Goal: Transaction & Acquisition: Download file/media

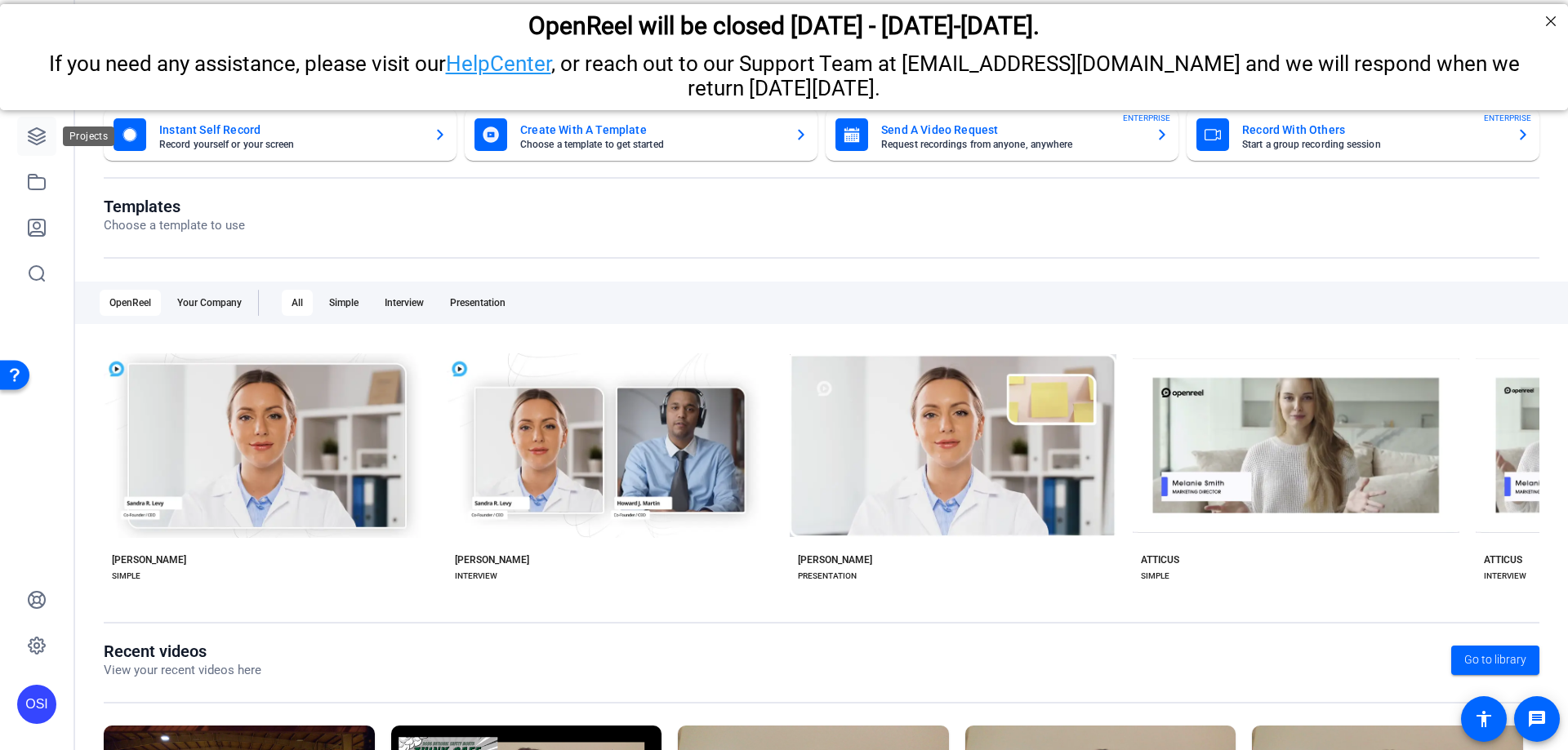
click at [31, 136] on icon at bounding box center [36, 136] width 20 height 20
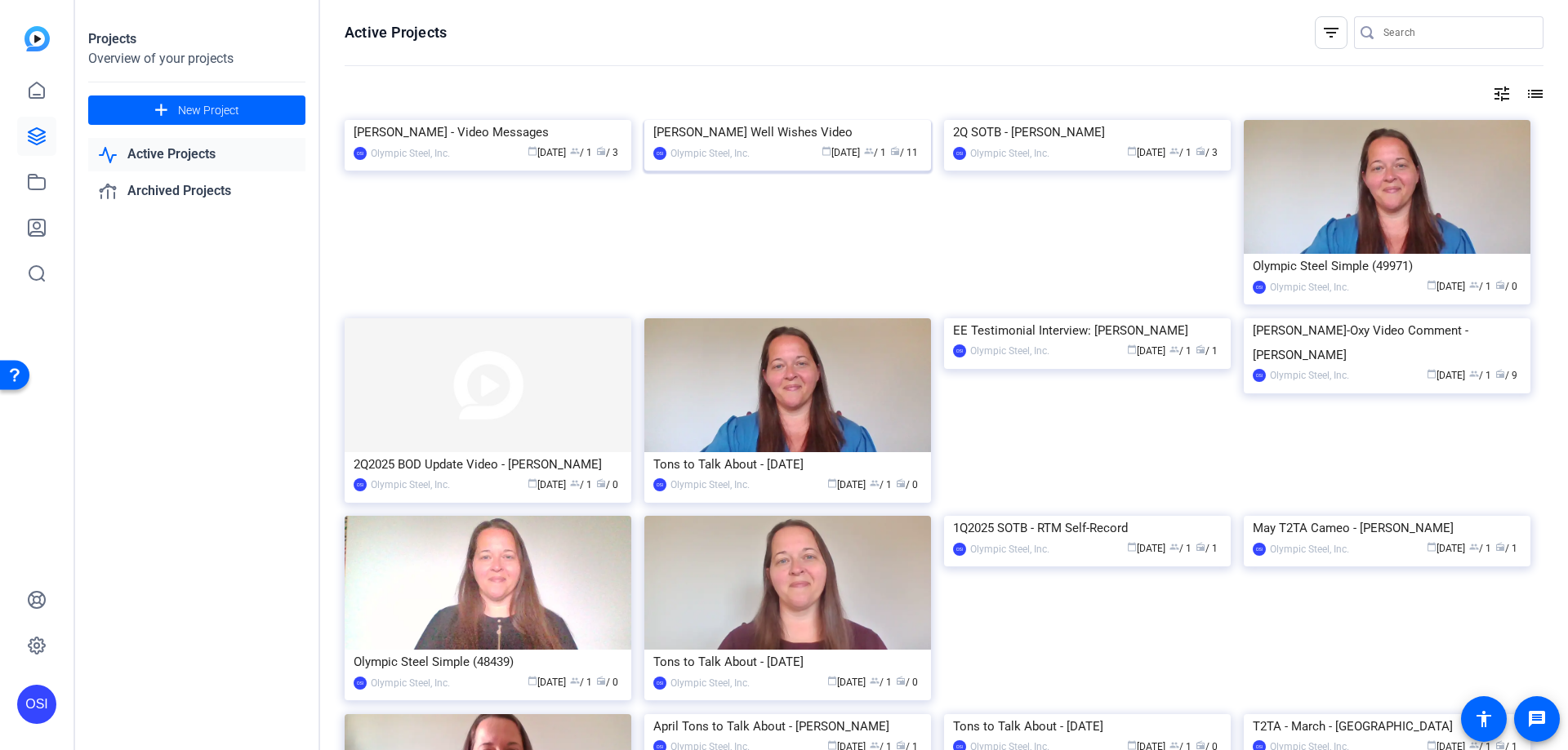
click at [769, 144] on div "[PERSON_NAME] Well Wishes Video" at bounding box center [787, 132] width 268 height 24
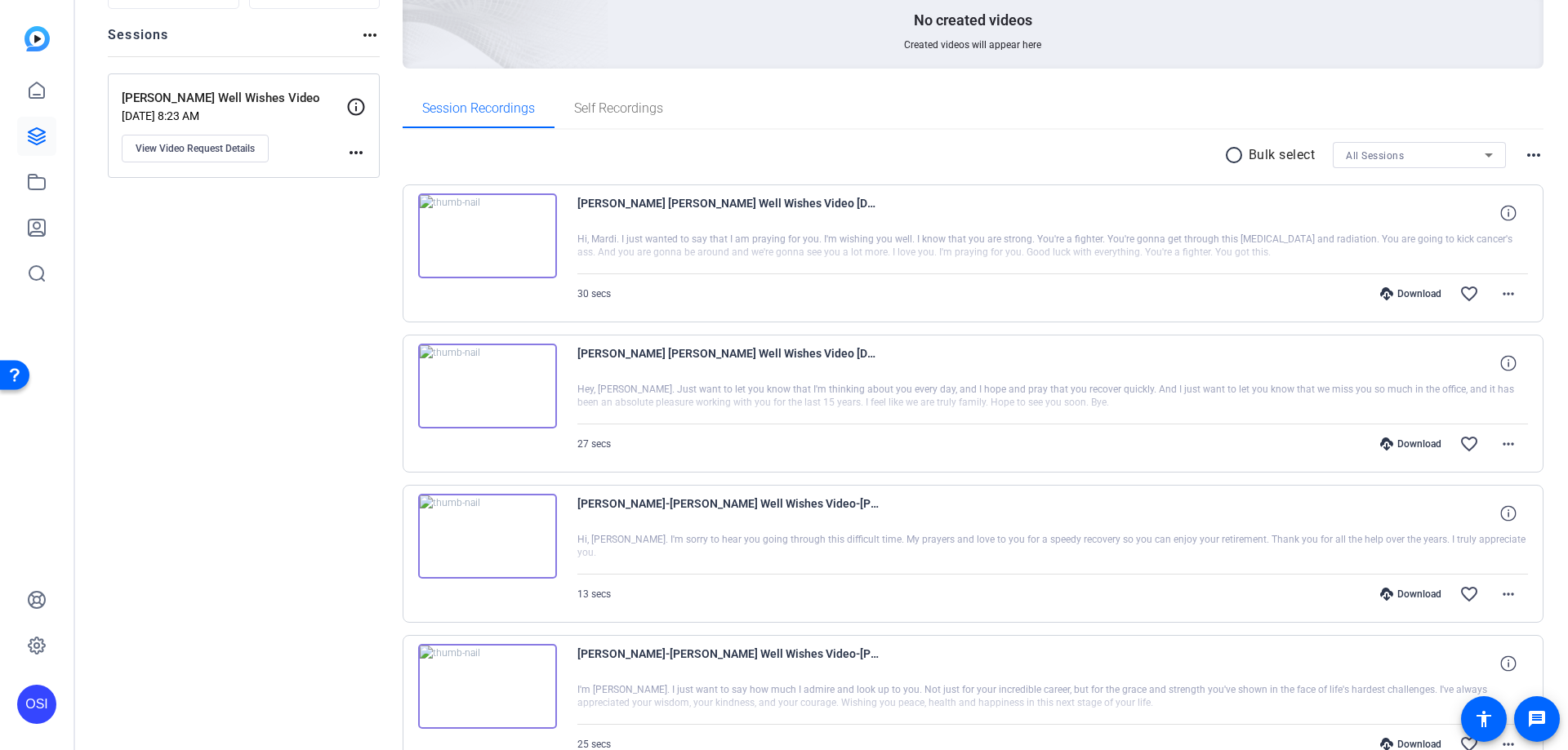
scroll to position [140, 0]
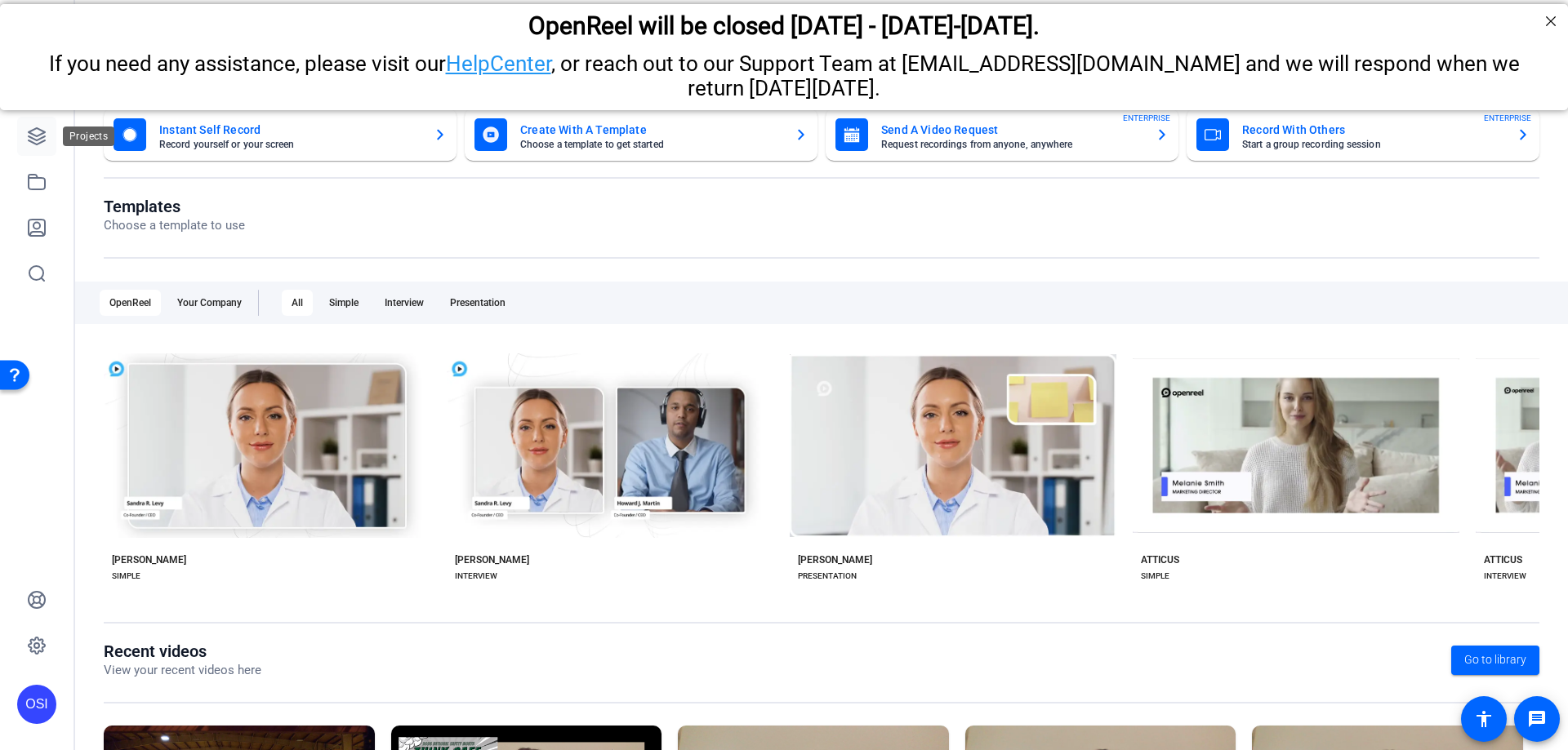
click at [38, 141] on icon at bounding box center [37, 137] width 17 height 17
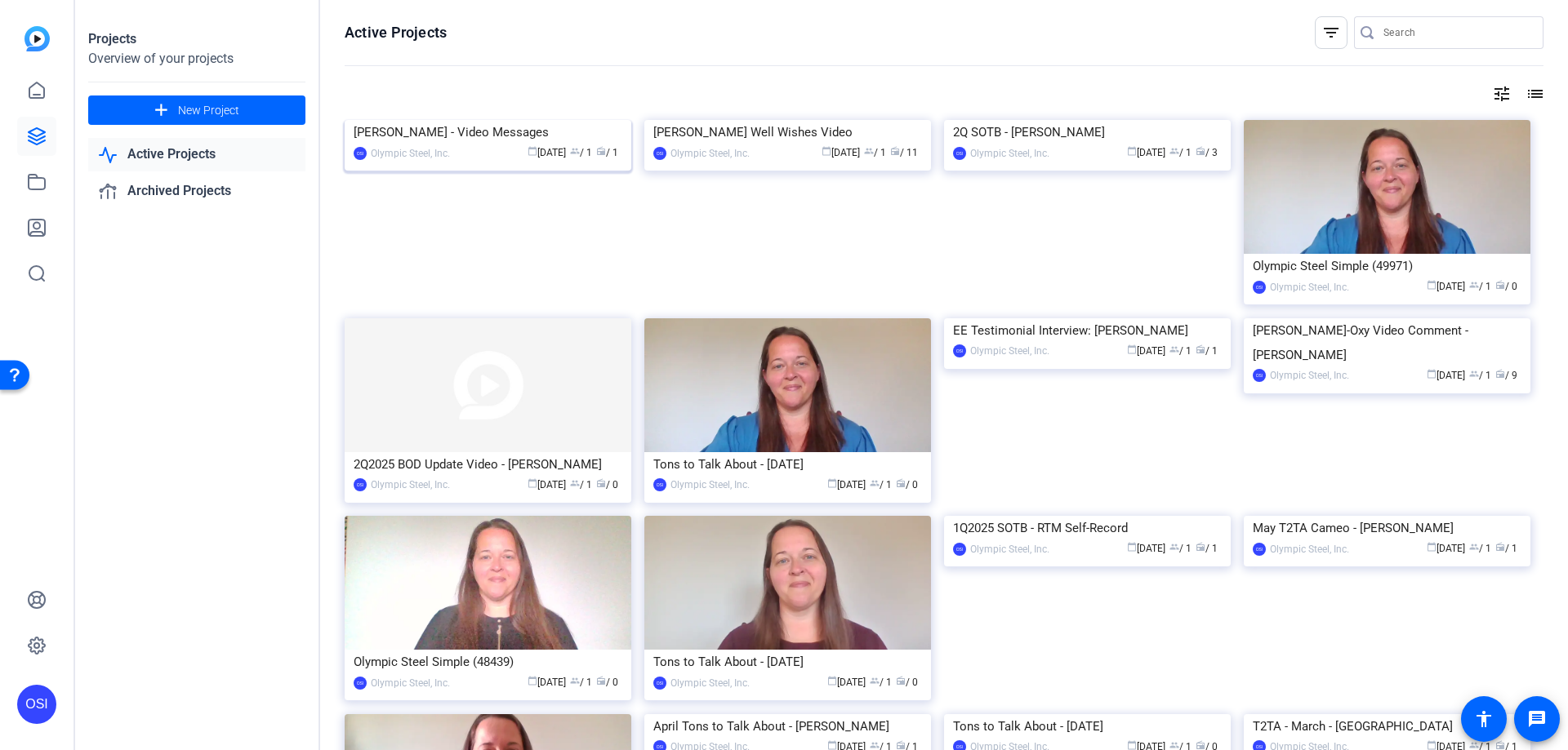
click at [480, 144] on div "[PERSON_NAME] - Video Messages" at bounding box center [488, 132] width 268 height 24
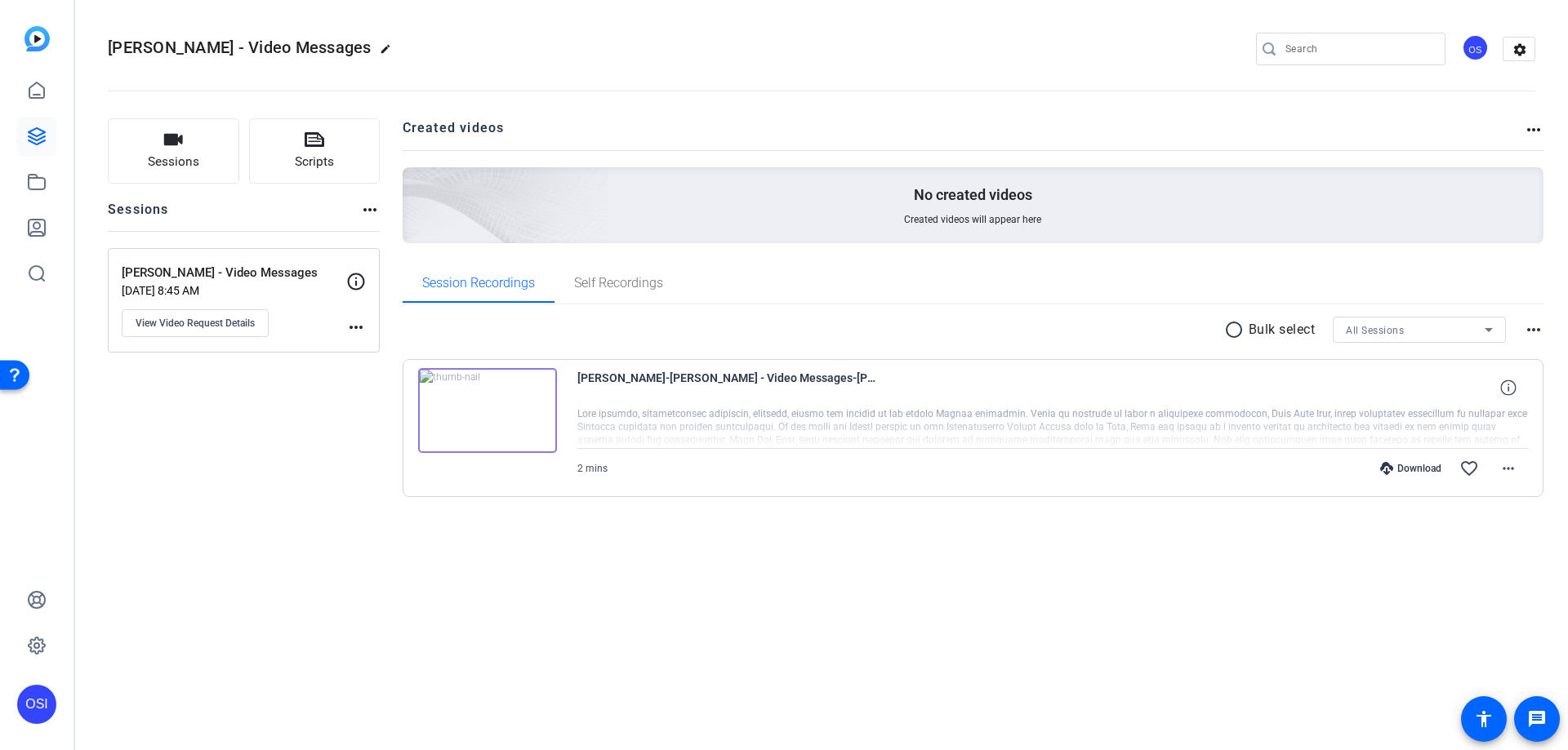
click at [481, 411] on img at bounding box center [487, 410] width 139 height 85
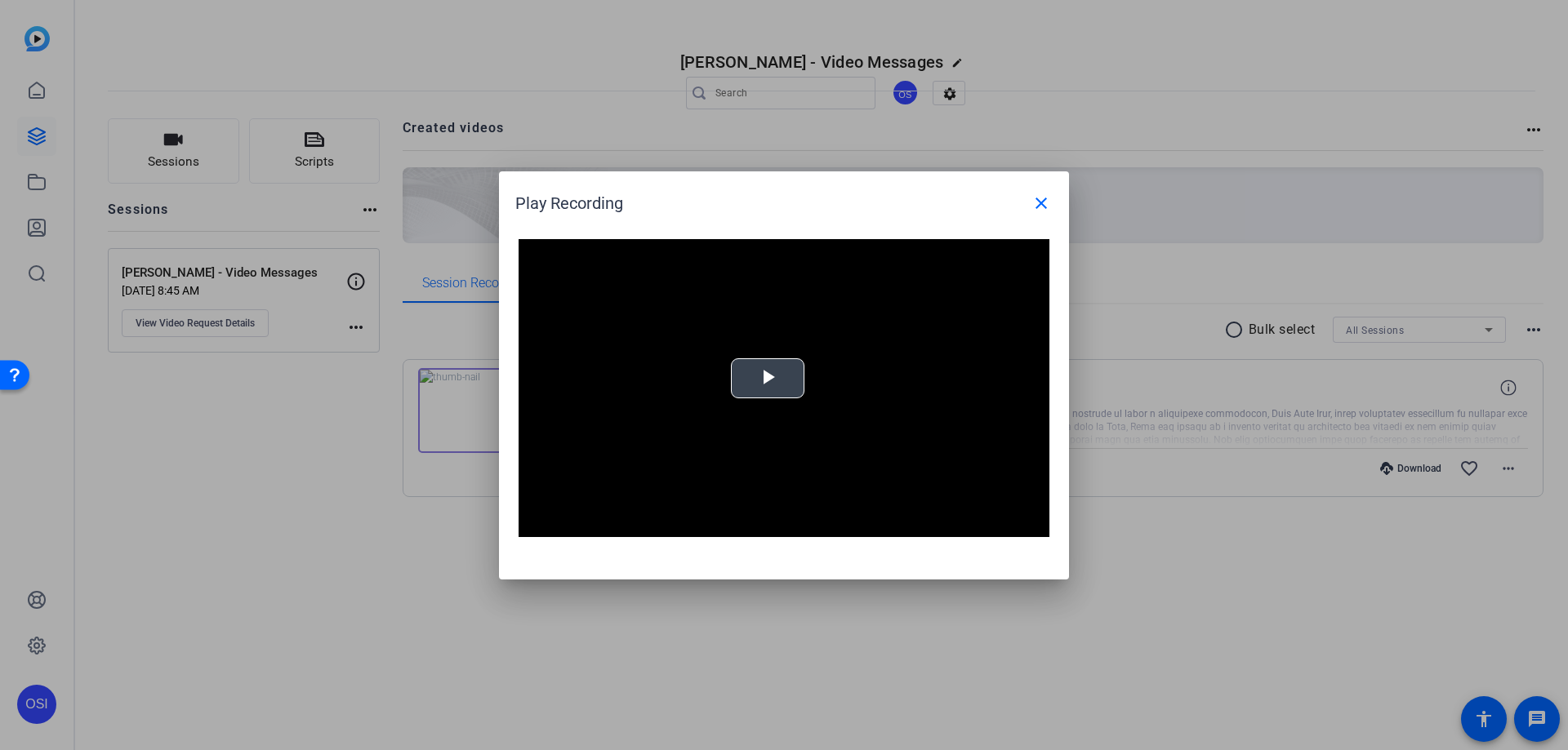
click at [768, 378] on span "Video Player" at bounding box center [768, 378] width 0 height 0
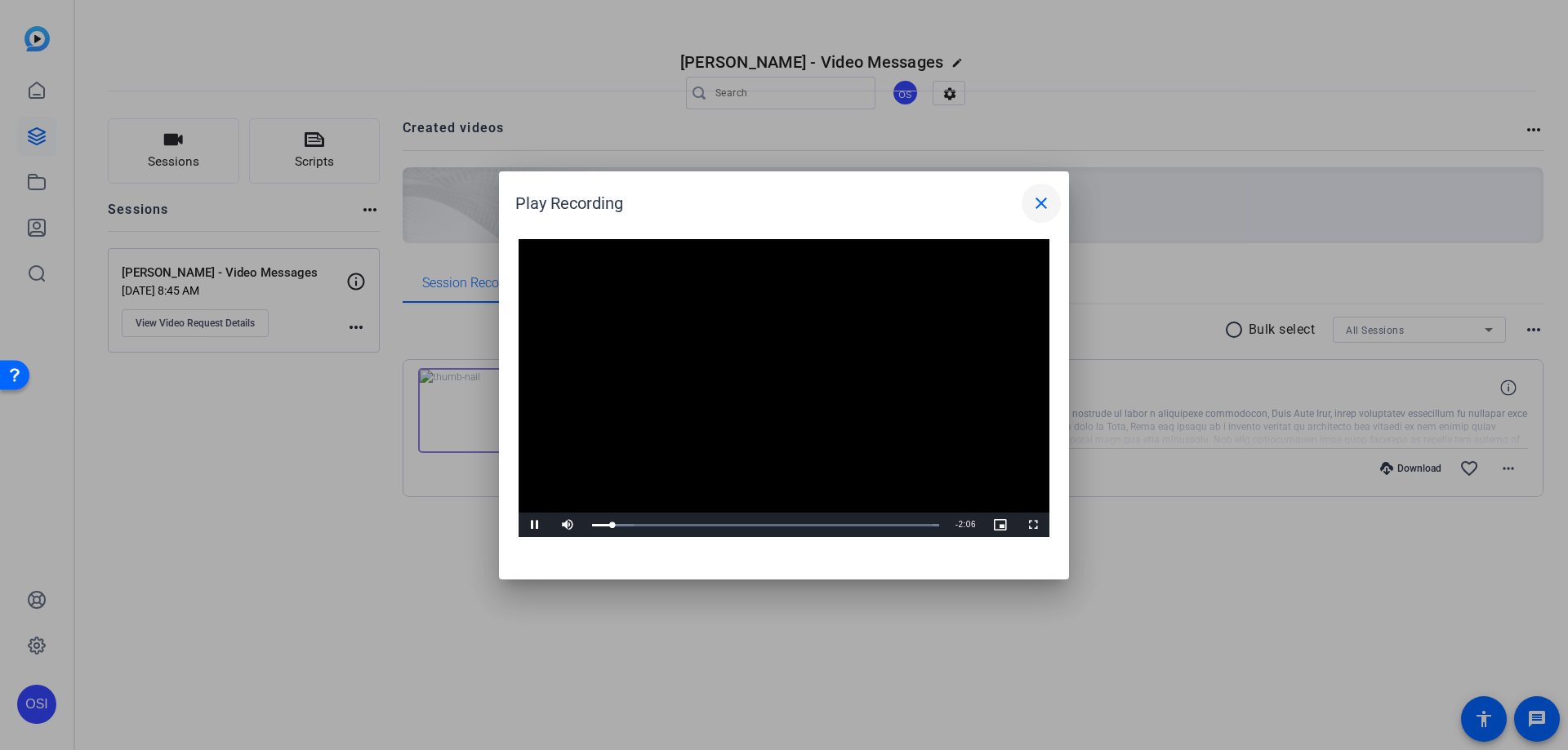
click at [1042, 201] on mat-icon "close" at bounding box center [1041, 203] width 20 height 20
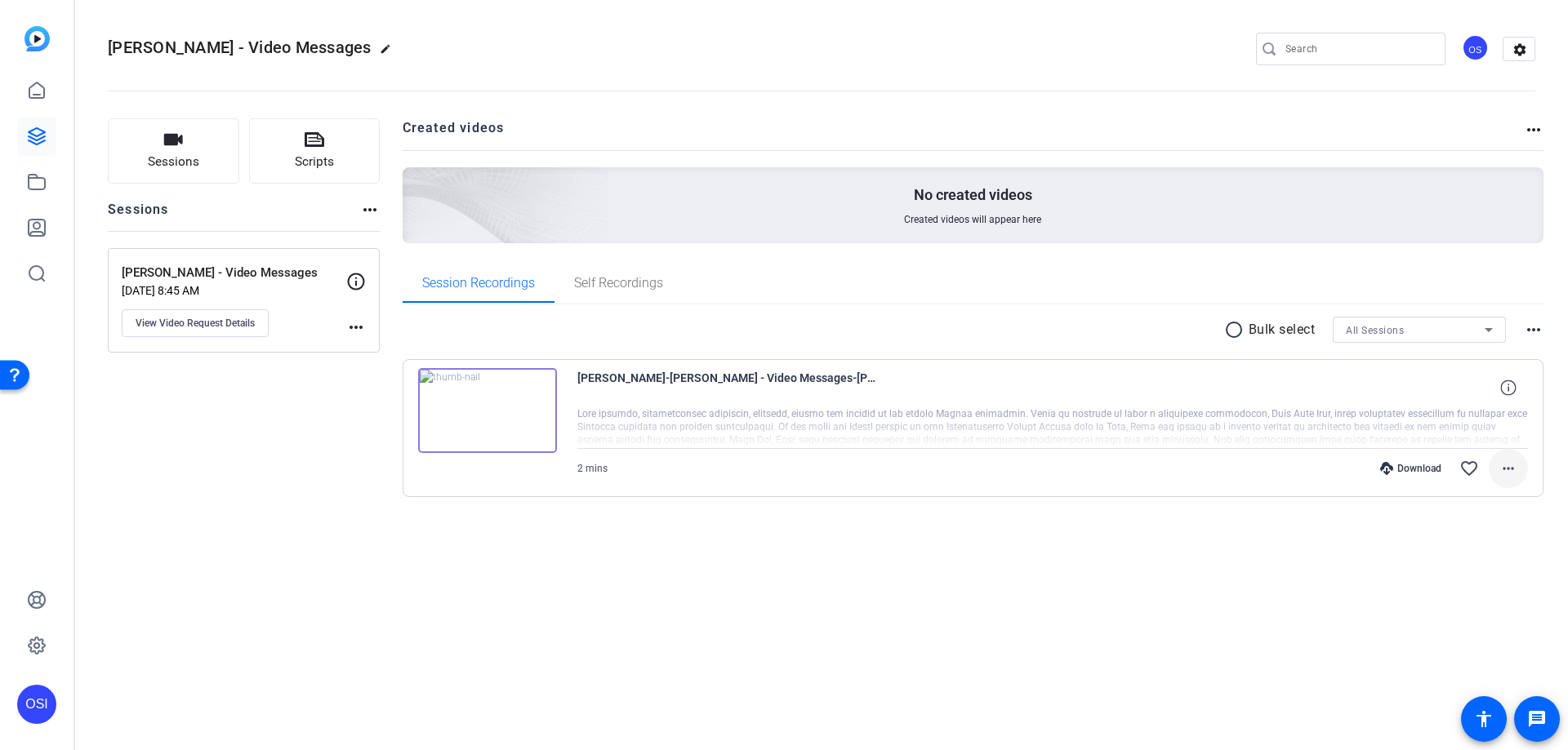
click at [1504, 466] on mat-icon "more_horiz" at bounding box center [1507, 469] width 20 height 20
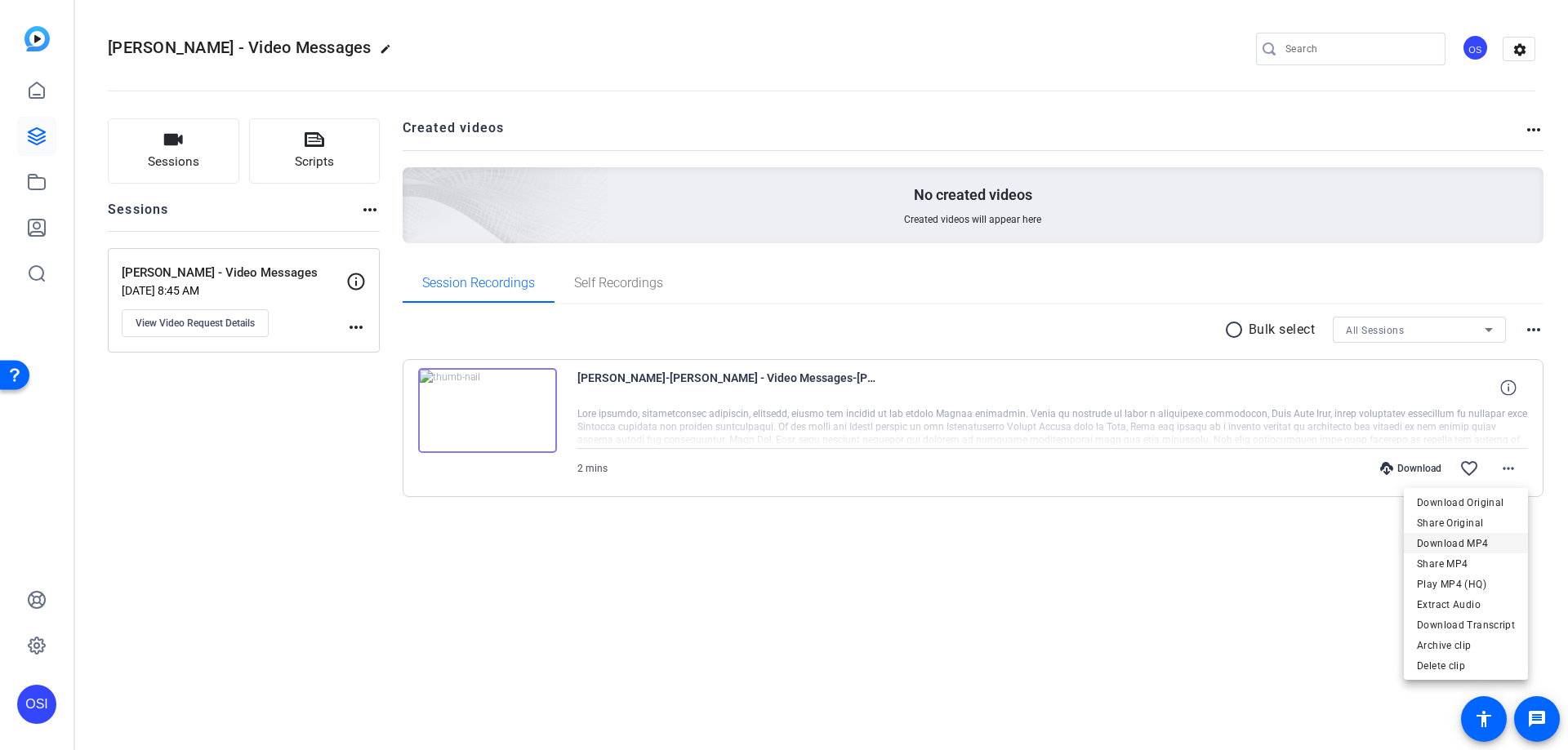
click at [1452, 543] on span "Download MP4" at bounding box center [1466, 543] width 98 height 20
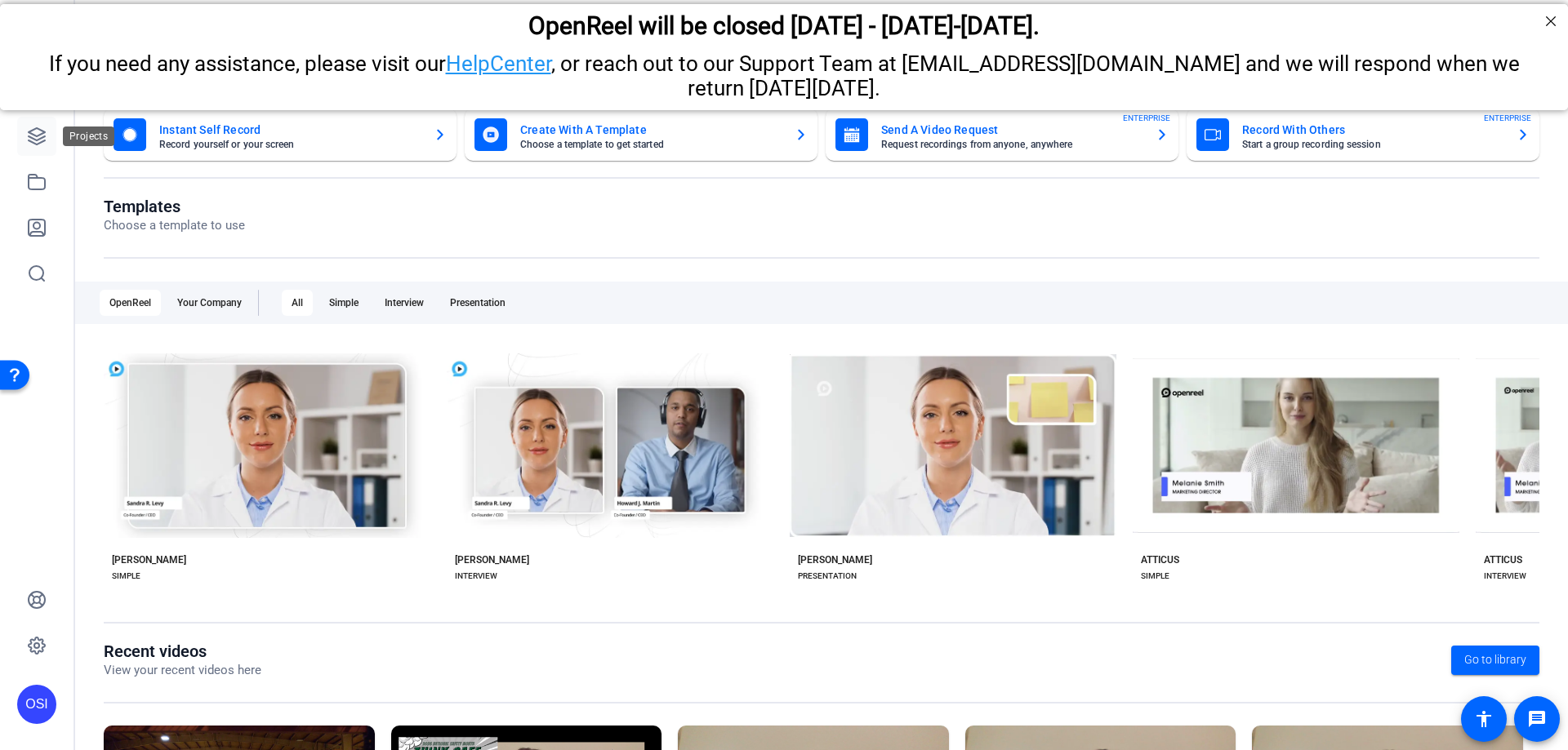
click at [28, 138] on icon at bounding box center [36, 136] width 20 height 20
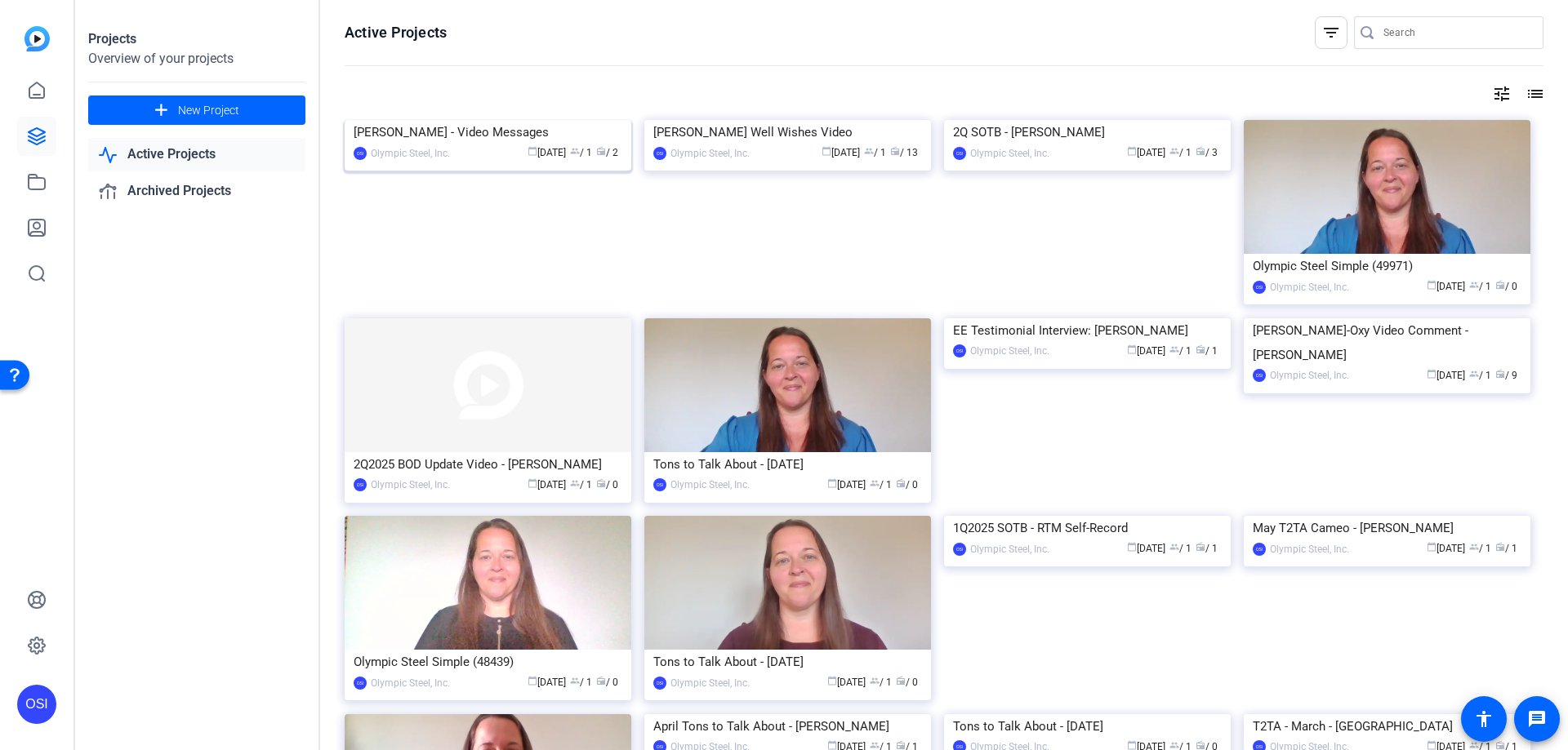
click at [493, 144] on div "Michael Siegal - Video Messages" at bounding box center [488, 132] width 268 height 24
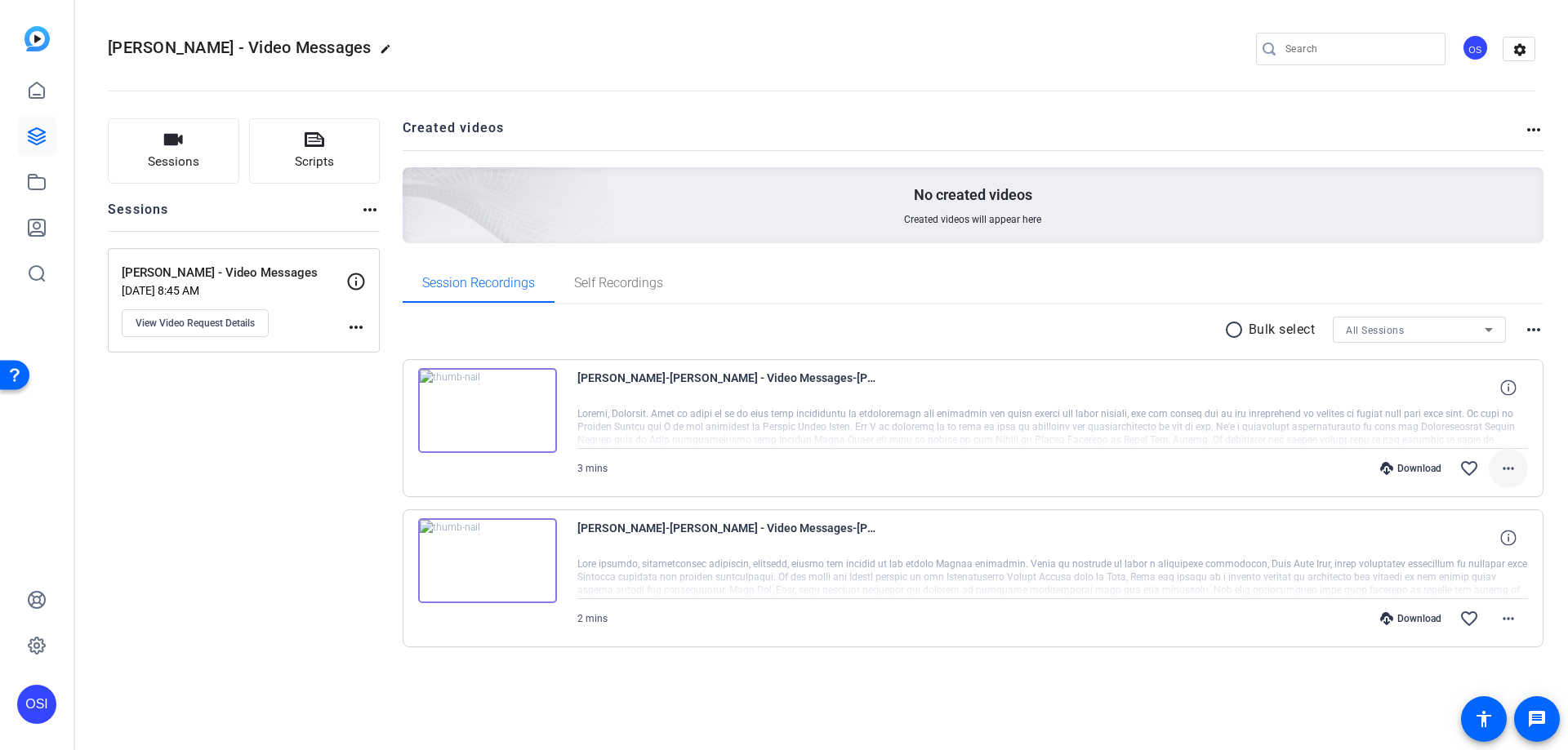
click at [1505, 467] on mat-icon "more_horiz" at bounding box center [1507, 469] width 20 height 20
click at [1465, 539] on span "Download MP4" at bounding box center [1466, 543] width 98 height 20
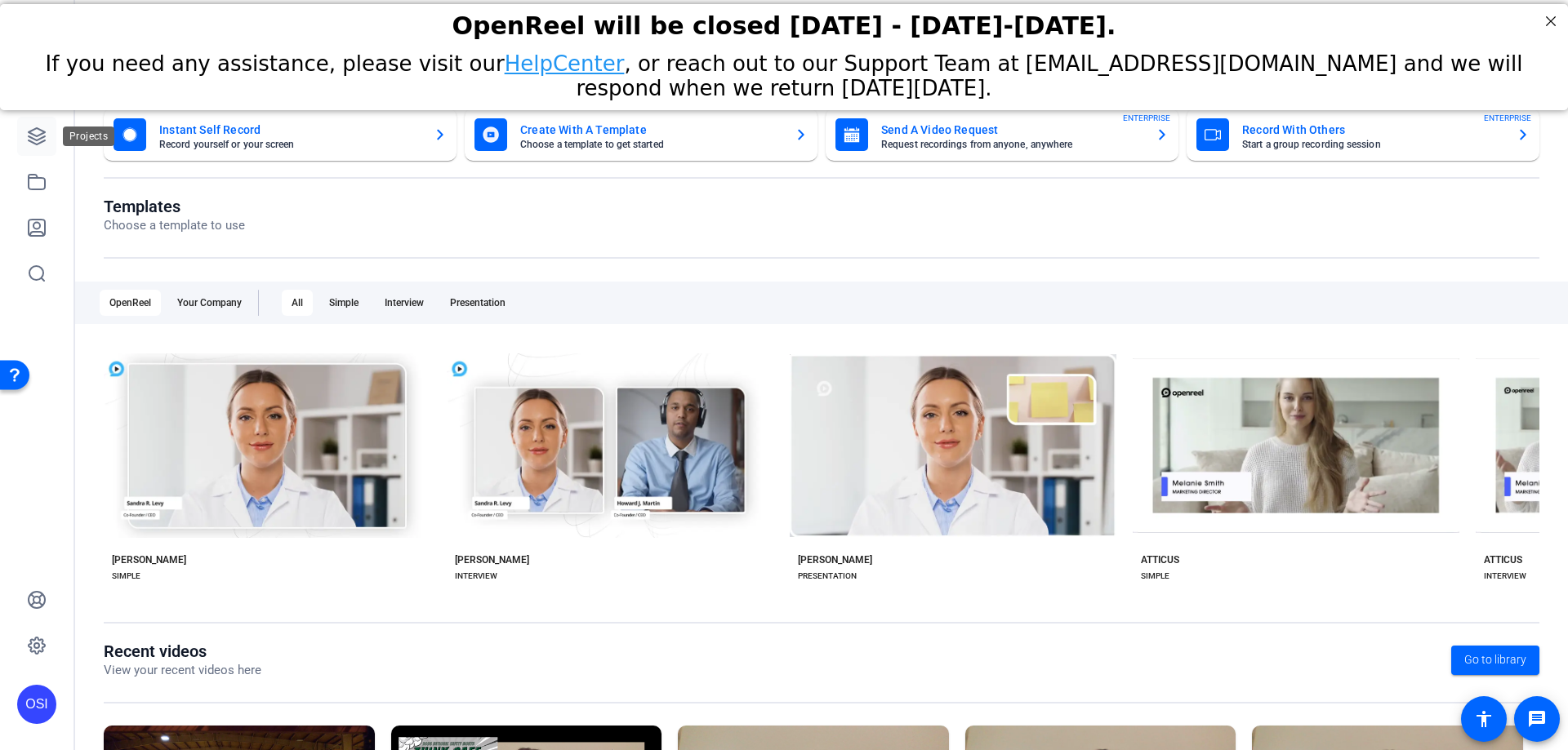
click at [35, 130] on icon at bounding box center [36, 136] width 20 height 20
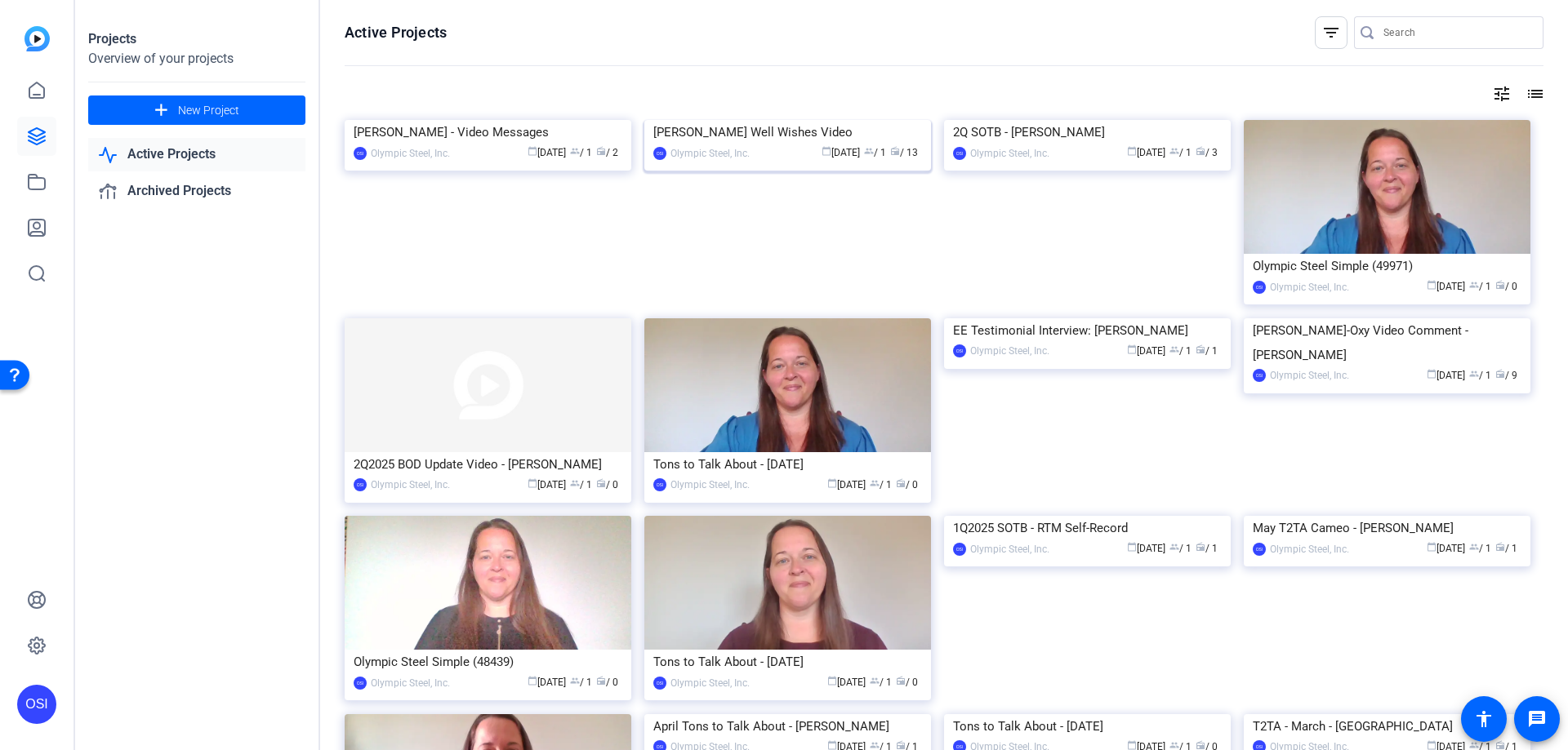
click at [769, 144] on div "[PERSON_NAME] Well Wishes Video" at bounding box center [787, 132] width 268 height 24
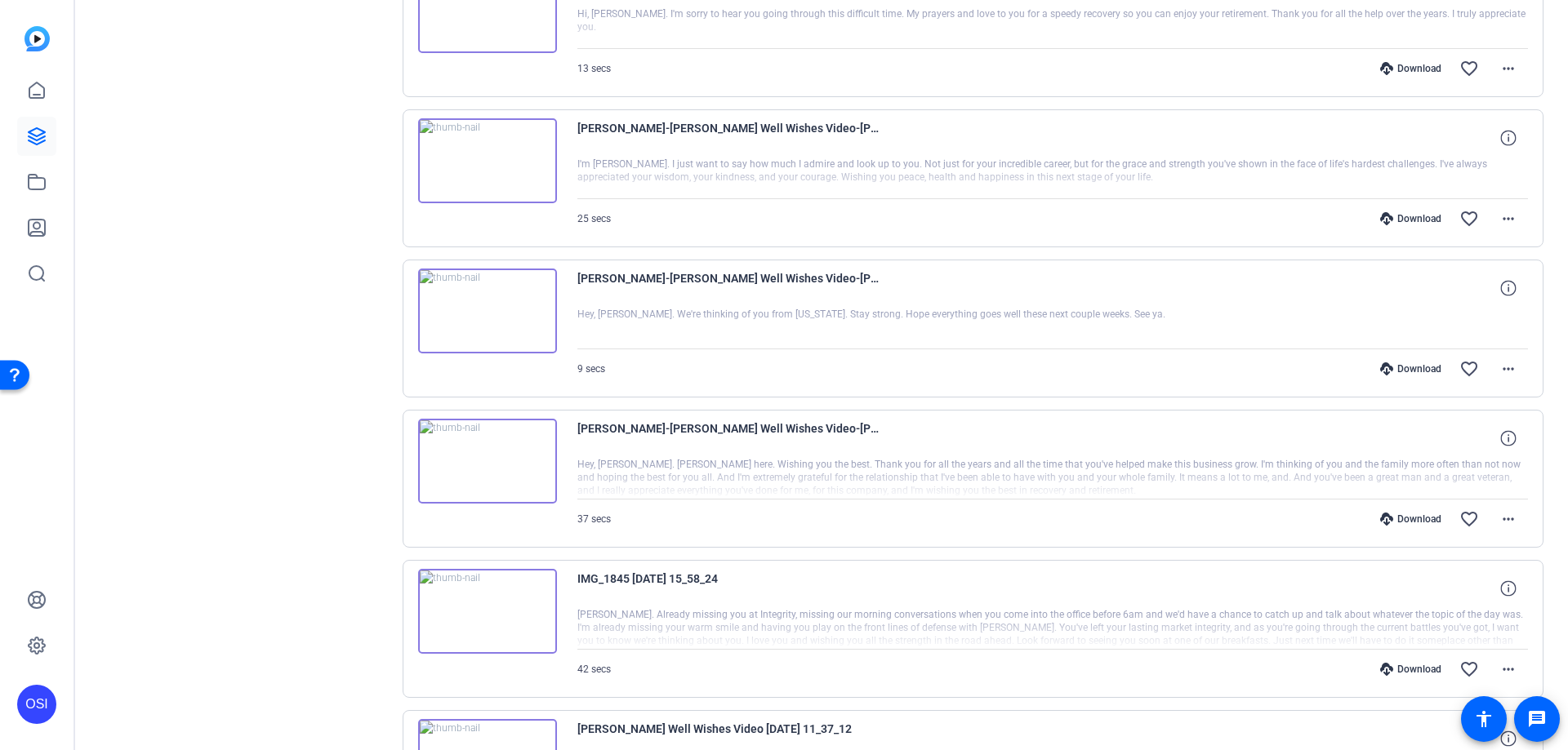
scroll to position [1201, 0]
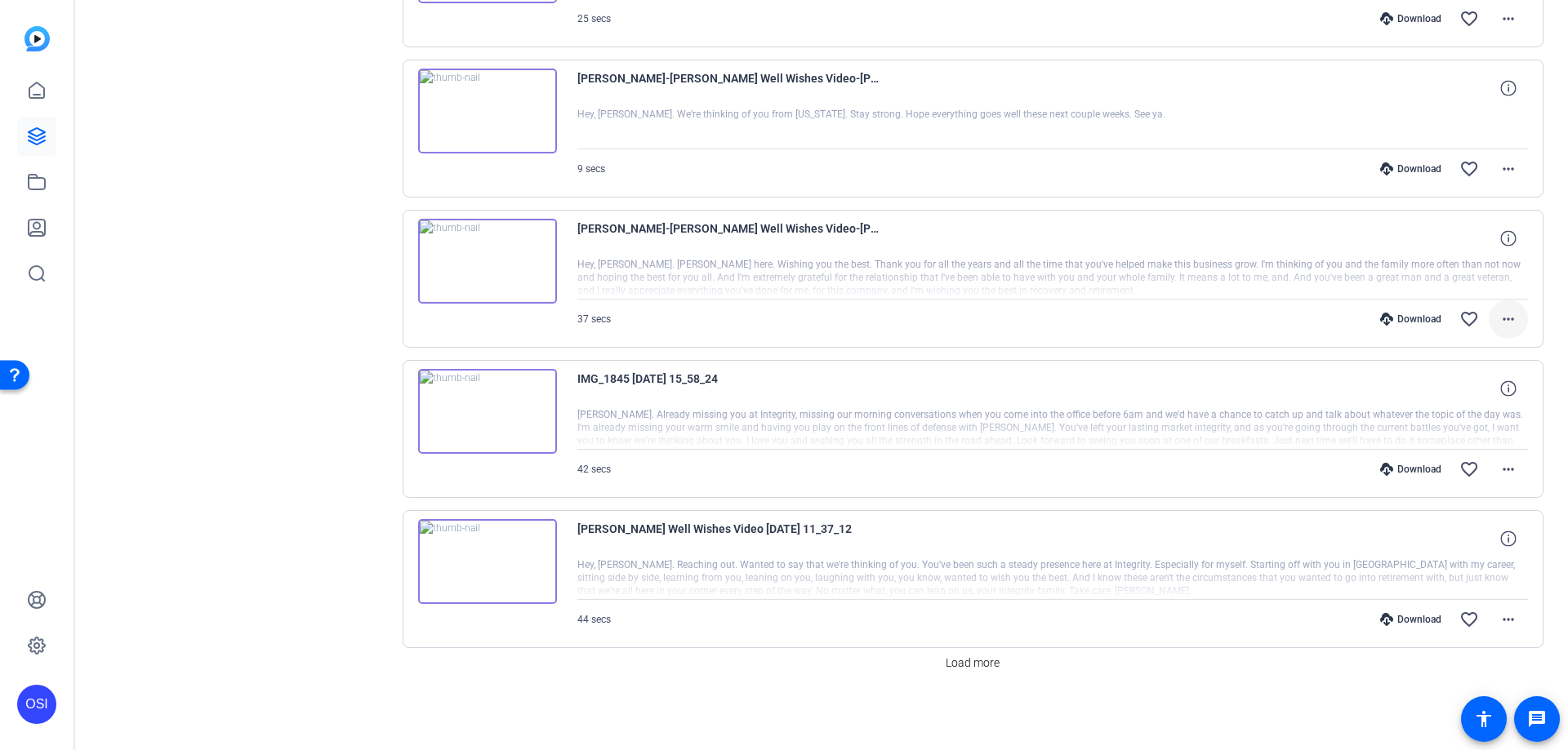
click at [1503, 315] on mat-icon "more_horiz" at bounding box center [1507, 319] width 20 height 20
click at [1462, 394] on span "Download MP4" at bounding box center [1457, 394] width 98 height 20
click at [1499, 169] on mat-icon "more_horiz" at bounding box center [1507, 169] width 20 height 20
click at [1477, 245] on span "Download MP4" at bounding box center [1457, 244] width 98 height 20
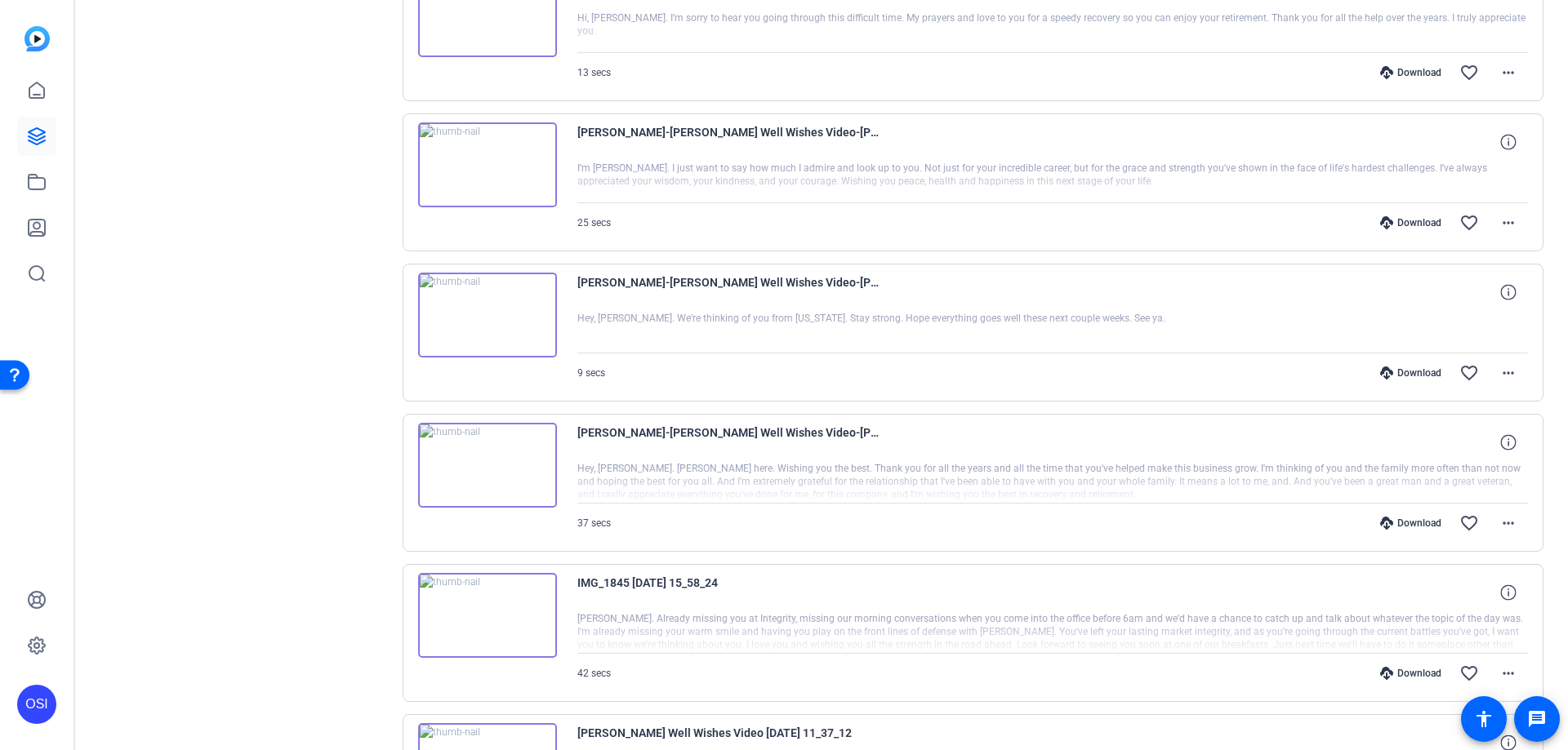
scroll to position [956, 0]
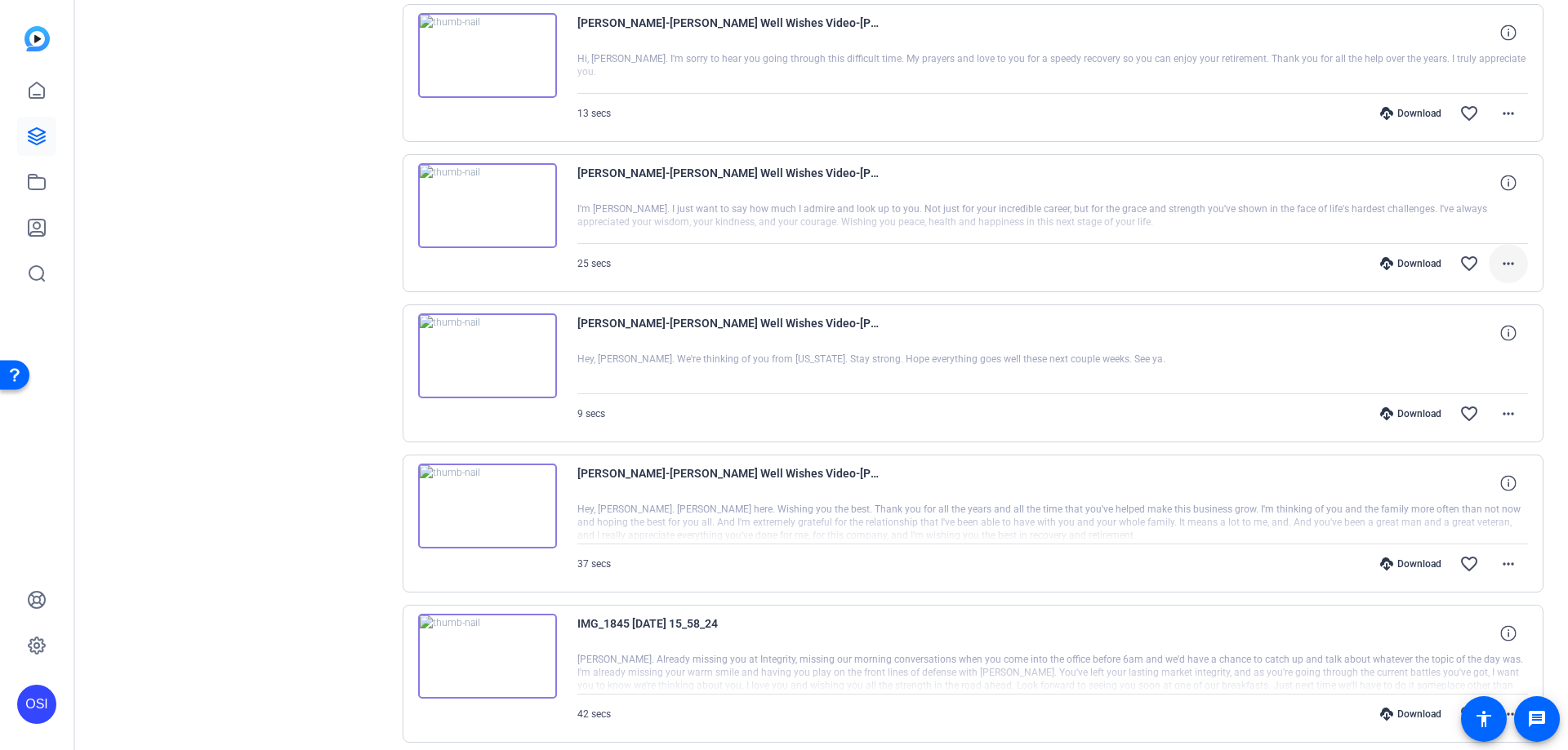
click at [1498, 264] on mat-icon "more_horiz" at bounding box center [1507, 264] width 20 height 20
click at [1472, 337] on span "Download MP4" at bounding box center [1457, 338] width 98 height 20
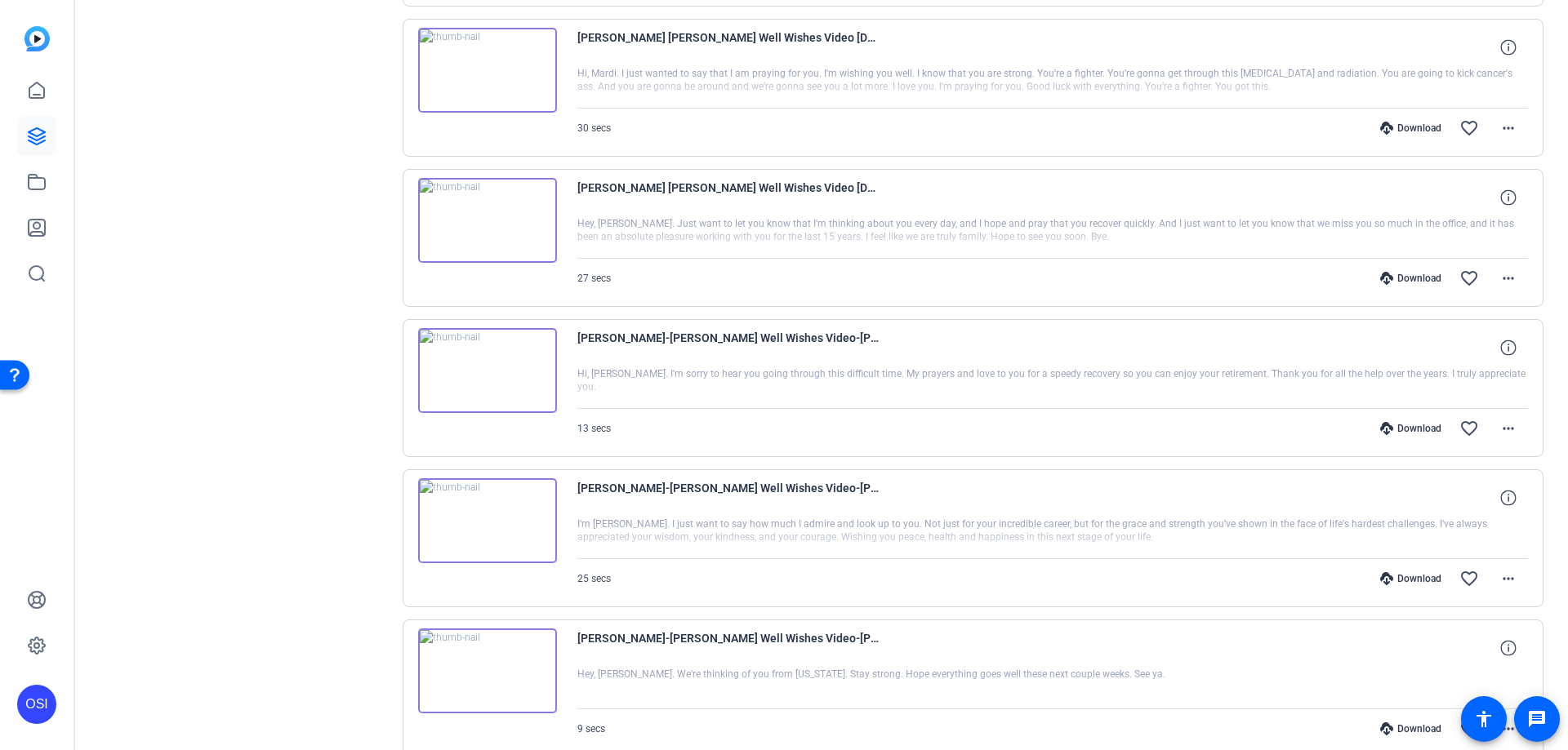
scroll to position [630, 0]
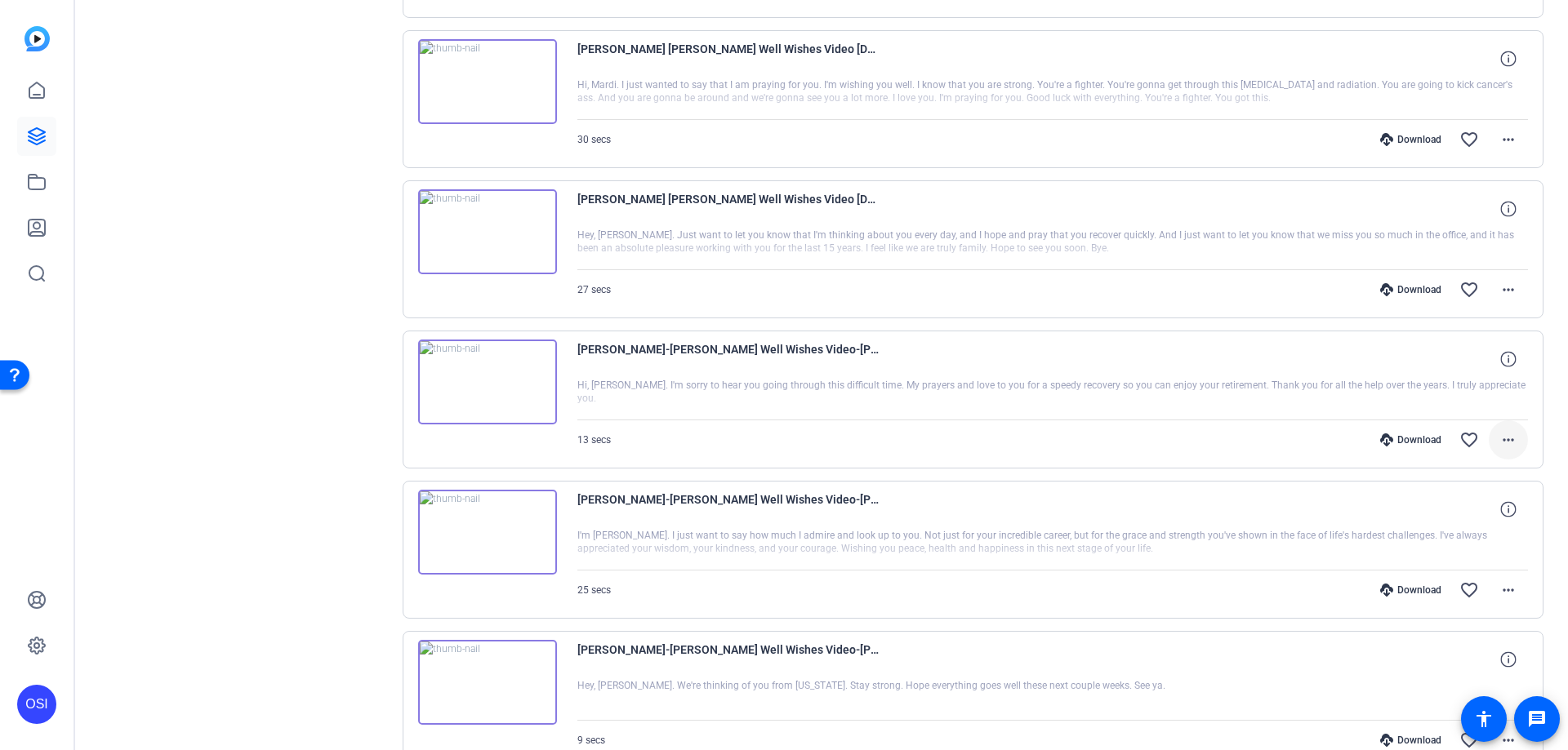
click at [1499, 439] on mat-icon "more_horiz" at bounding box center [1507, 440] width 20 height 20
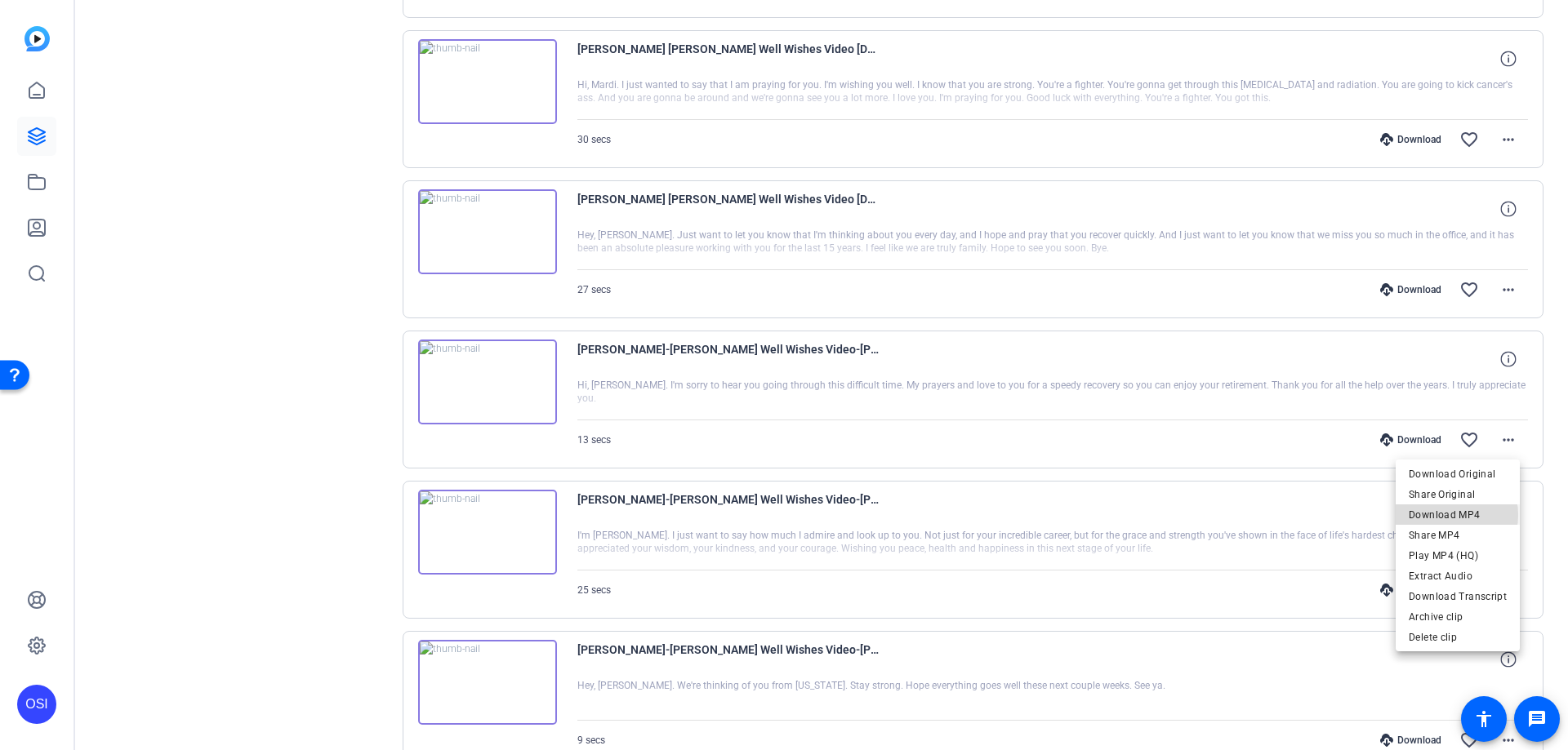
click at [1445, 515] on span "Download MP4" at bounding box center [1457, 515] width 98 height 20
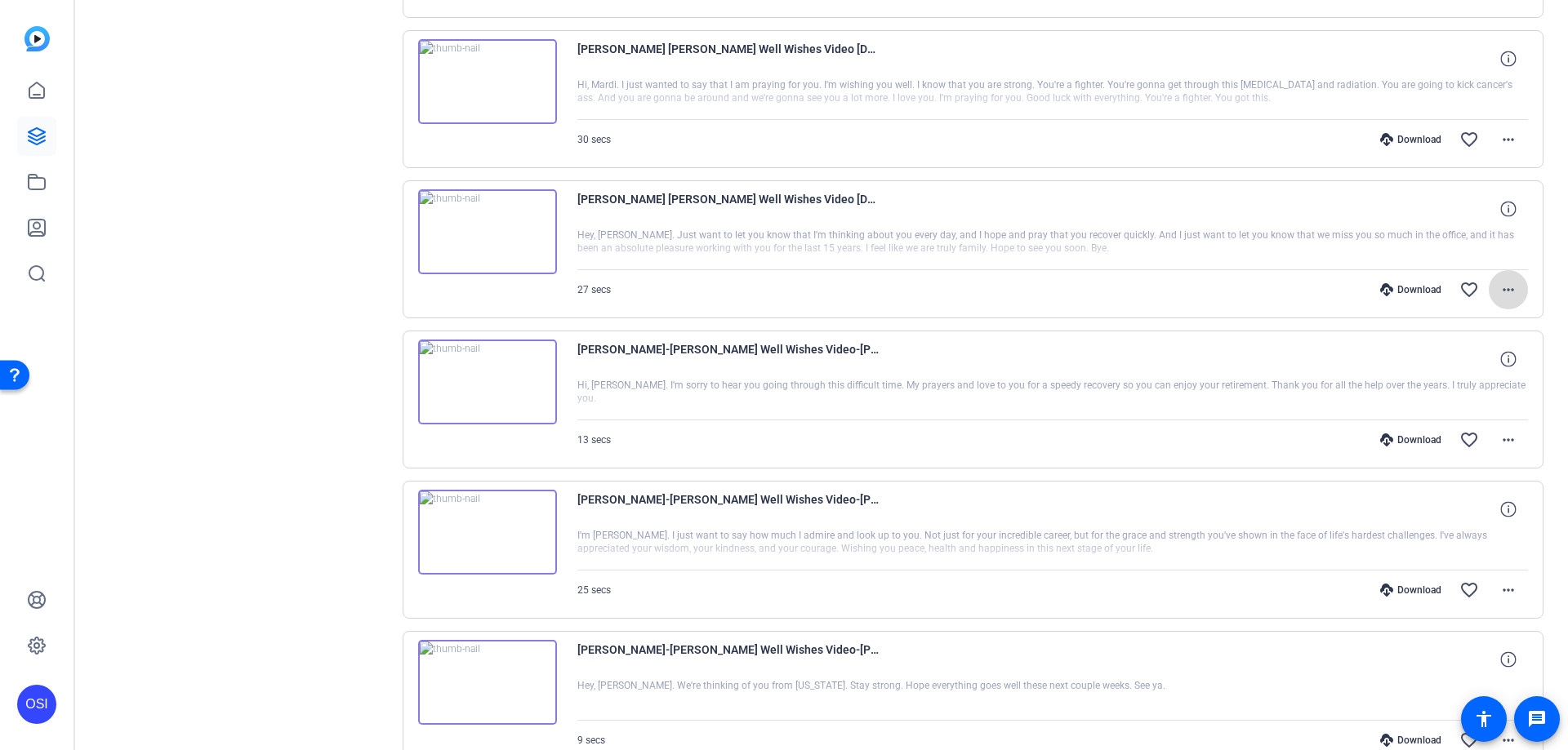
click at [1498, 286] on mat-icon "more_horiz" at bounding box center [1507, 290] width 20 height 20
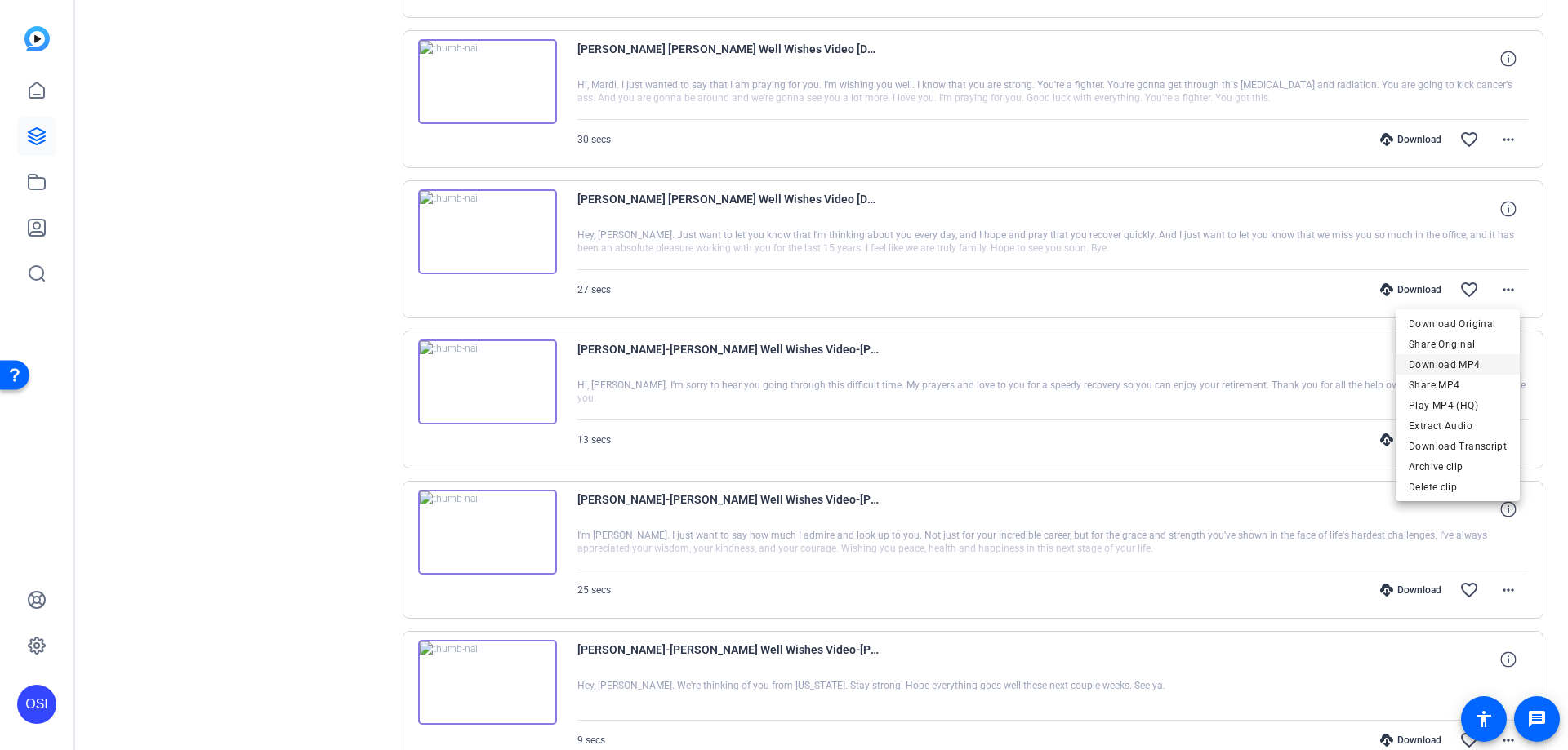
click at [1458, 363] on span "Download MP4" at bounding box center [1457, 364] width 98 height 20
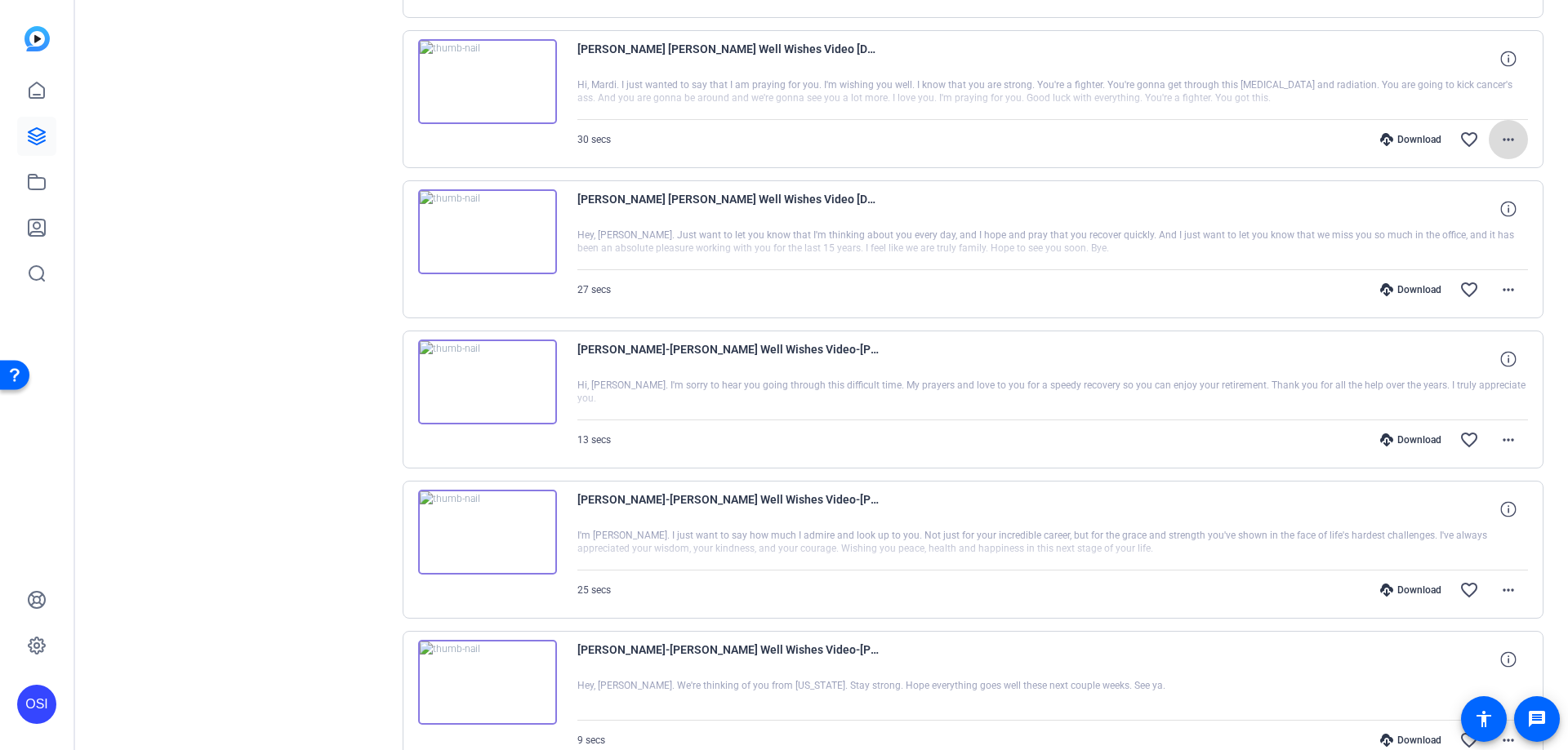
click at [1498, 135] on mat-icon "more_horiz" at bounding box center [1507, 139] width 20 height 20
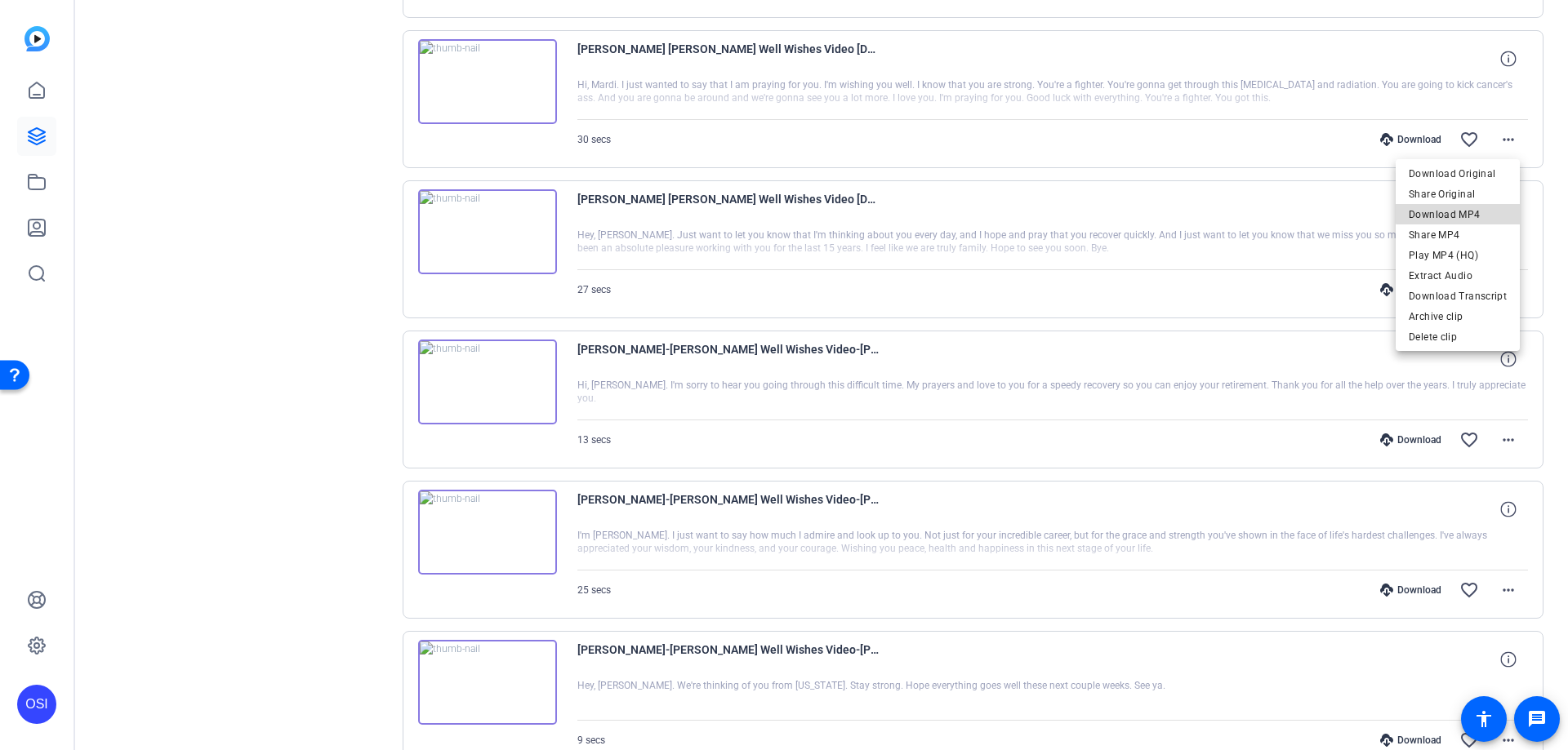
click at [1467, 213] on span "Download MP4" at bounding box center [1457, 214] width 98 height 20
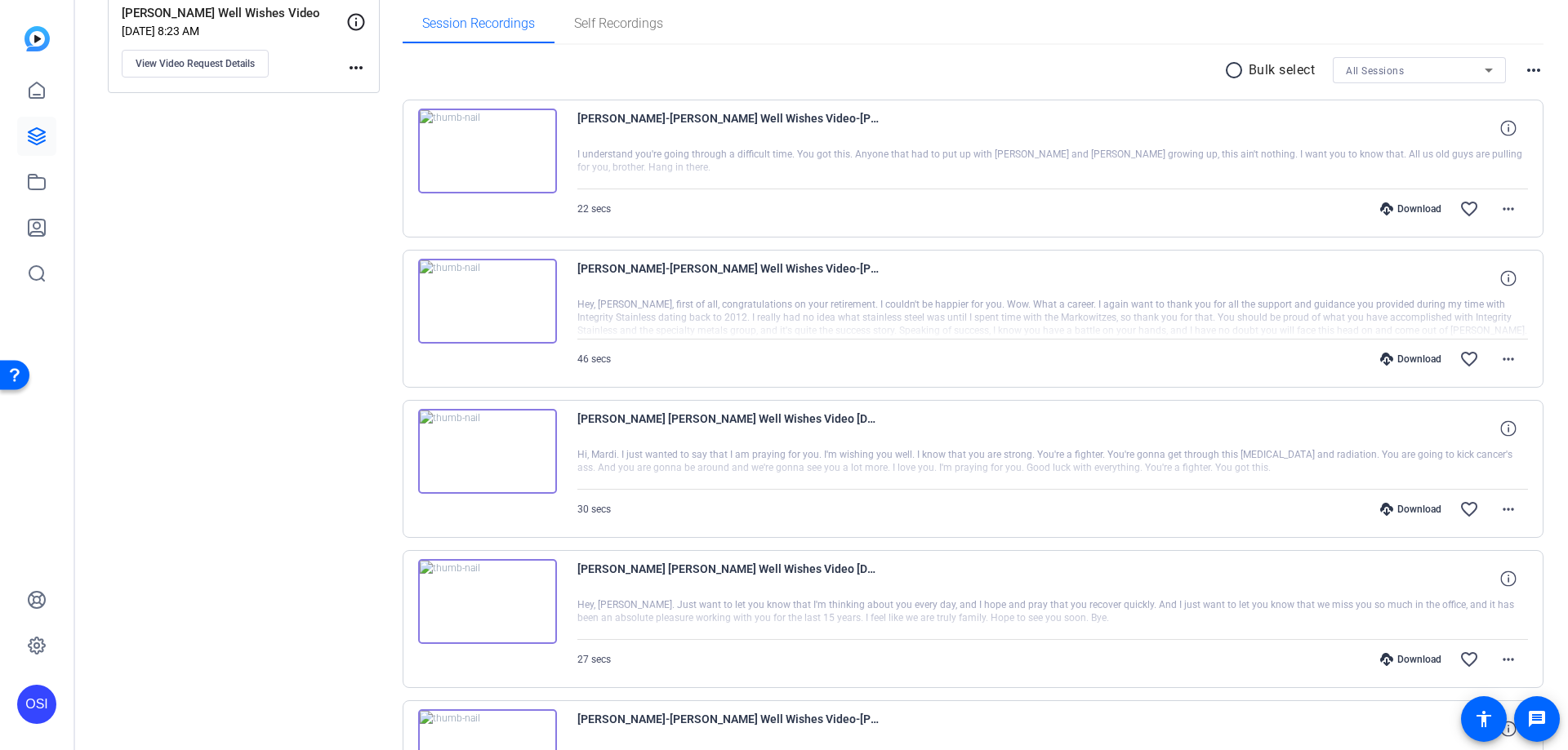
scroll to position [222, 0]
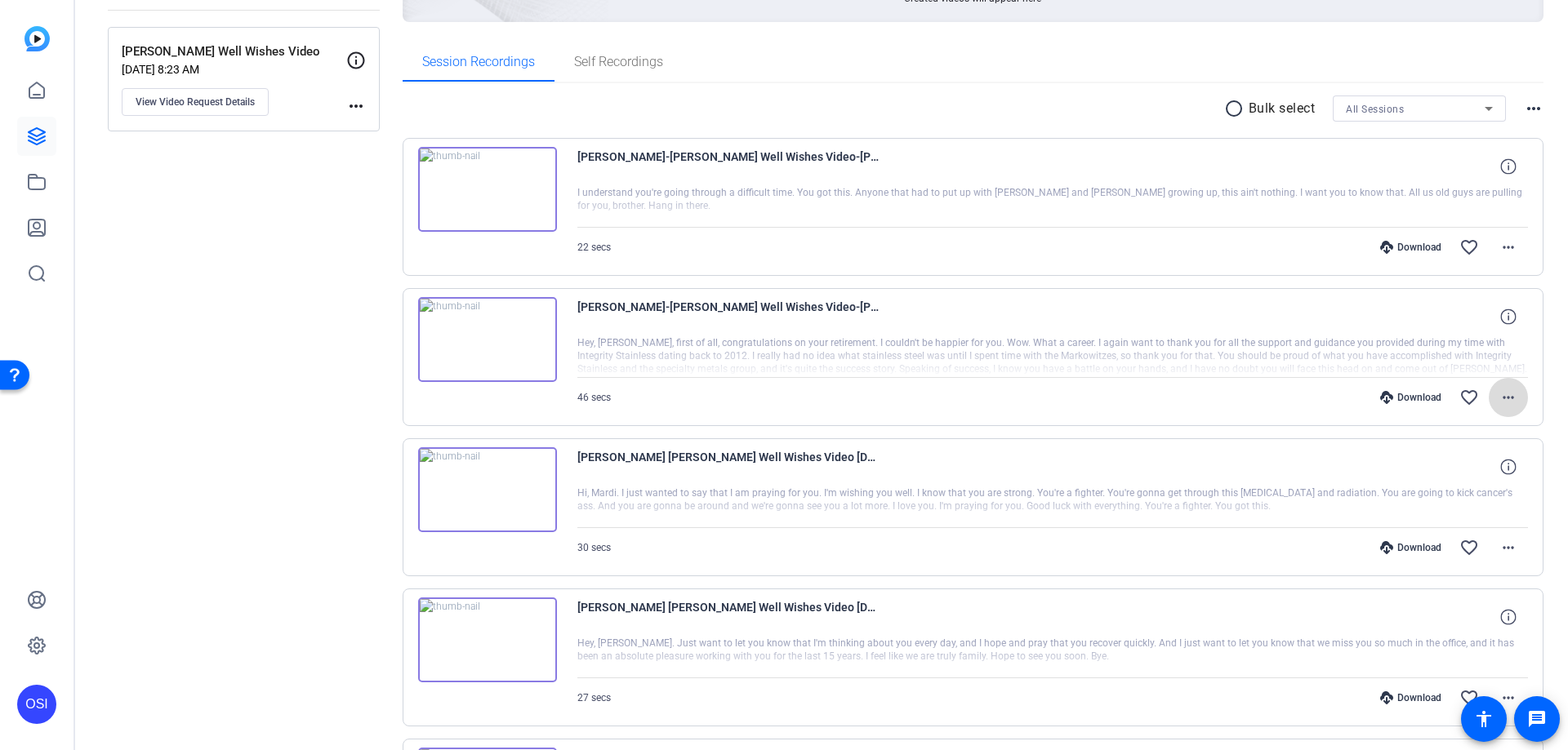
click at [1498, 395] on mat-icon "more_horiz" at bounding box center [1507, 397] width 20 height 20
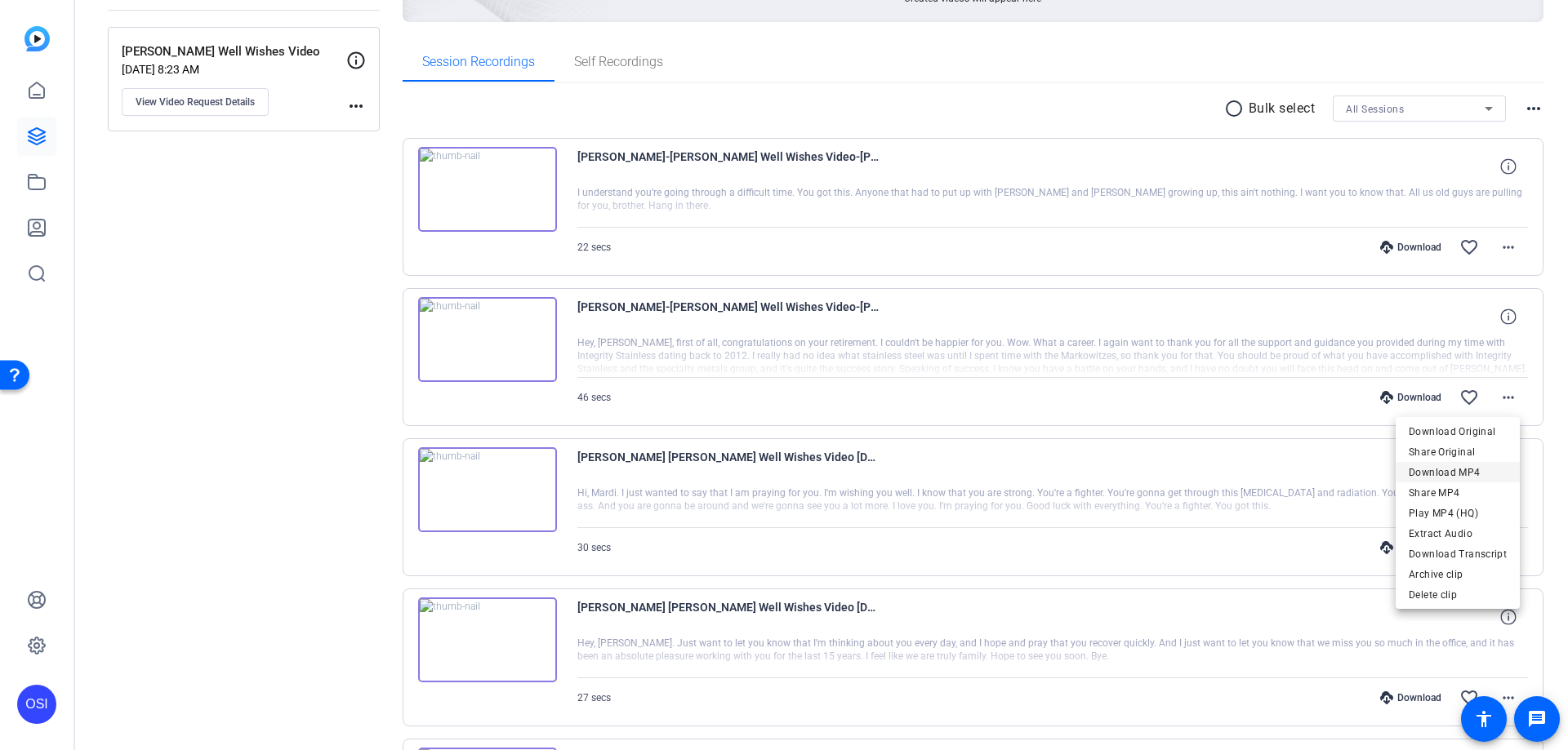
click at [1471, 472] on span "Download MP4" at bounding box center [1457, 472] width 98 height 20
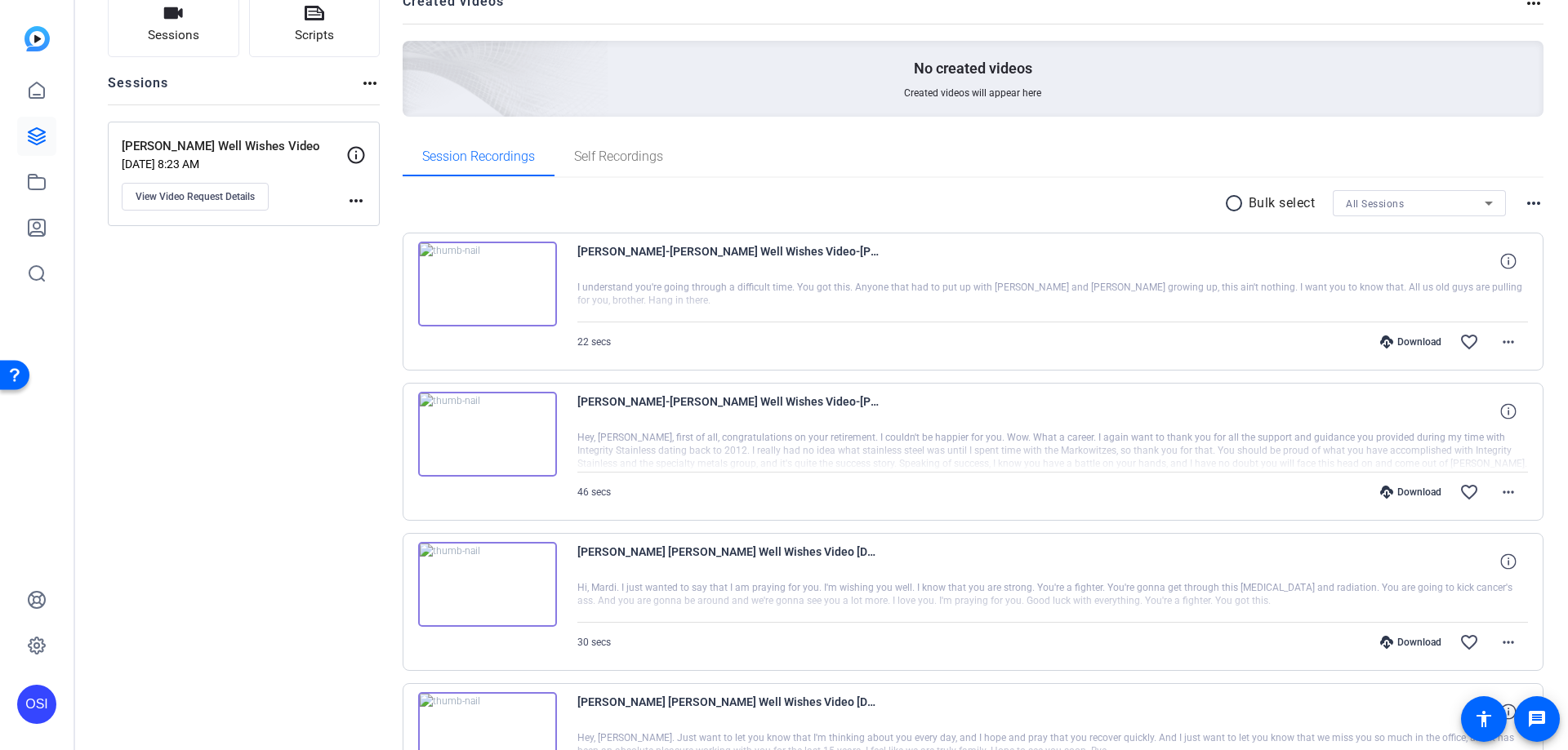
scroll to position [163, 0]
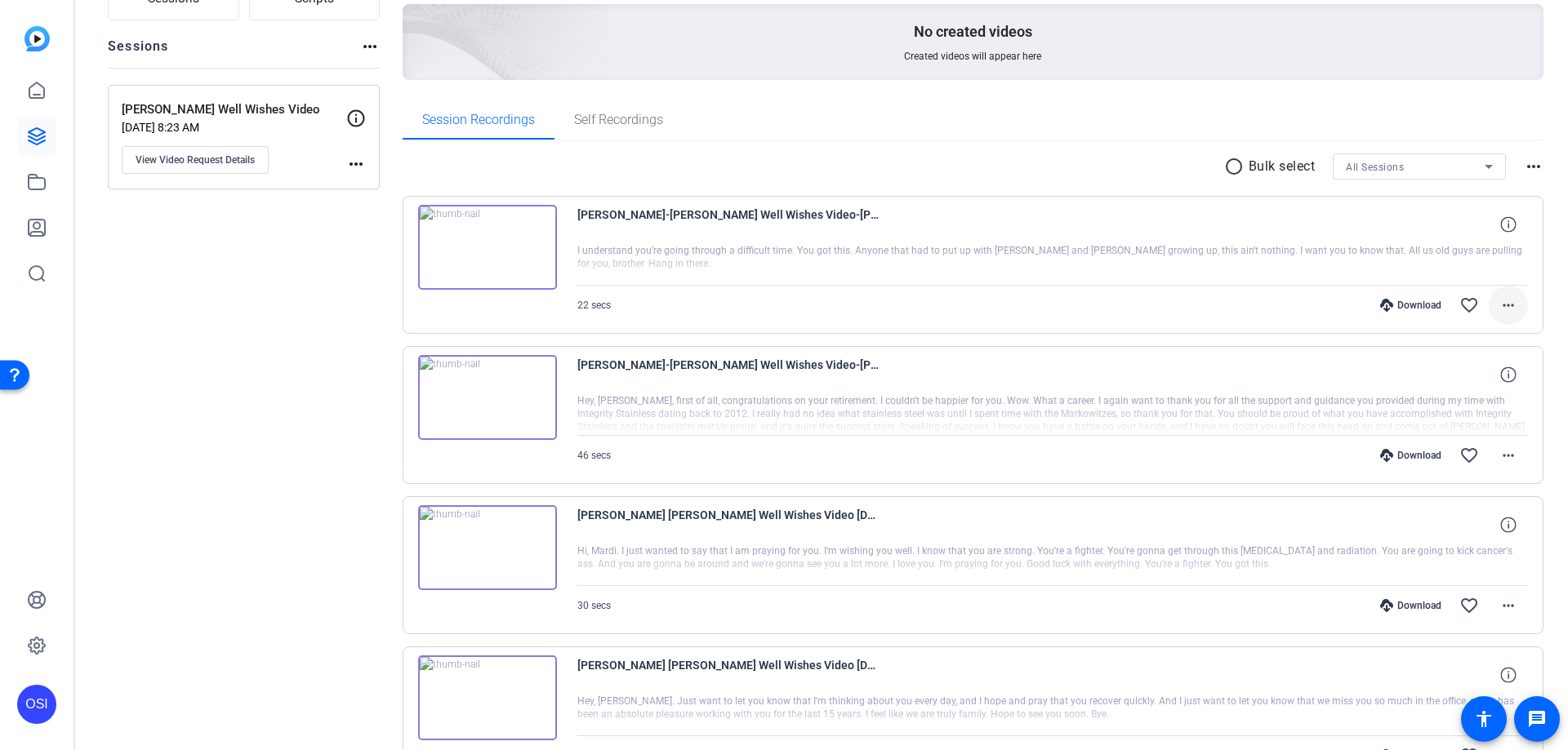
click at [1498, 302] on mat-icon "more_horiz" at bounding box center [1507, 305] width 20 height 20
click at [1463, 381] on span "Download MP4" at bounding box center [1457, 380] width 98 height 20
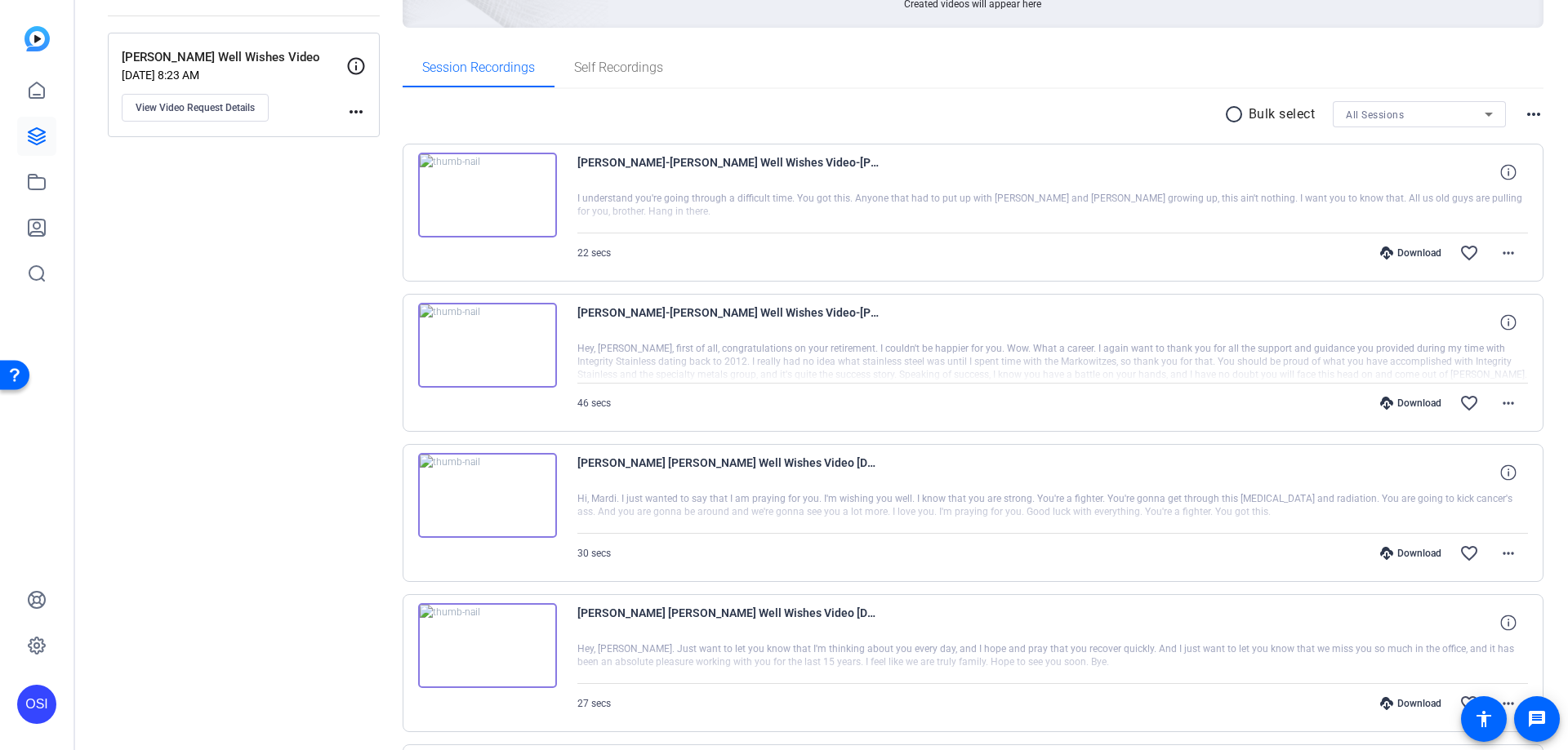
scroll to position [0, 0]
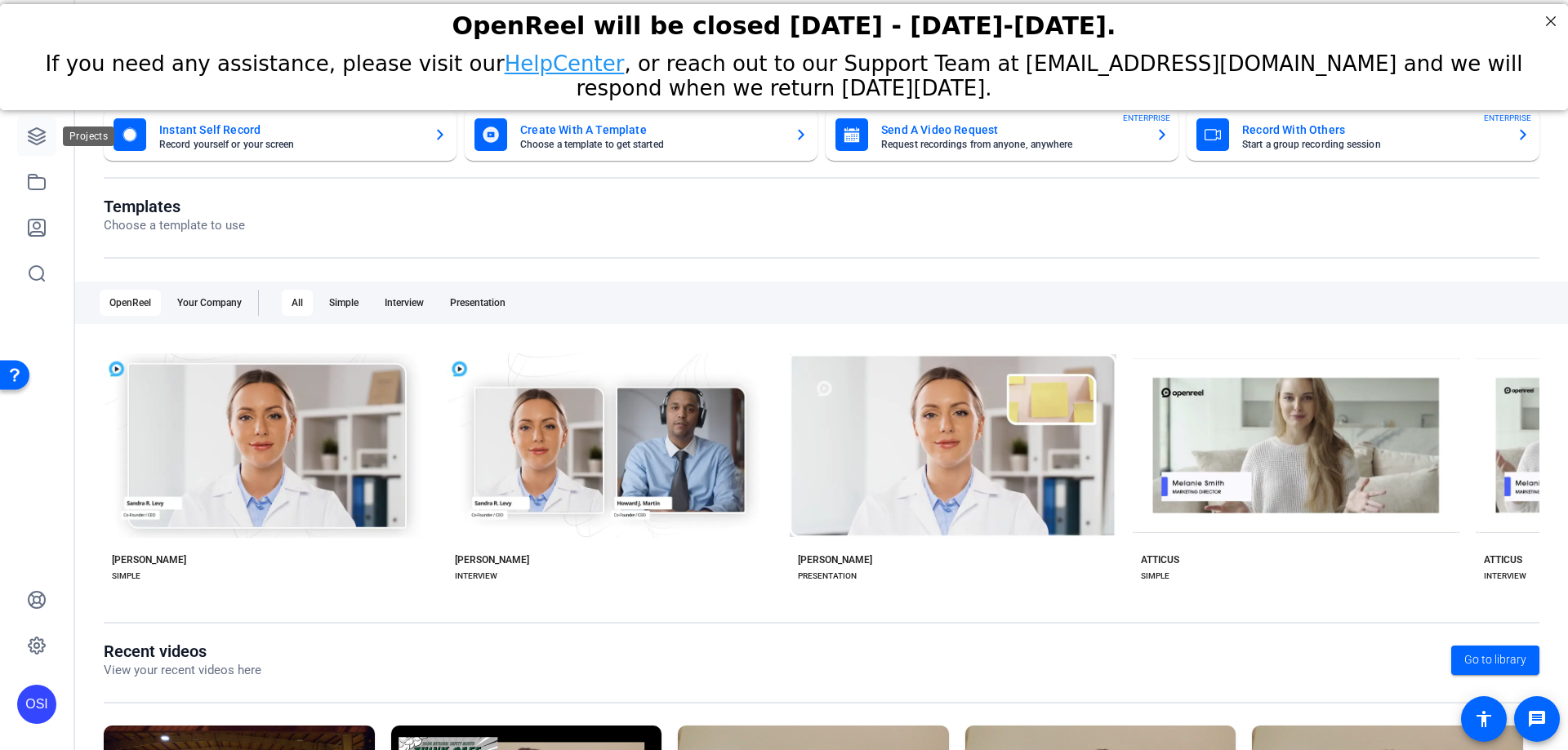
click at [29, 133] on icon at bounding box center [37, 137] width 17 height 17
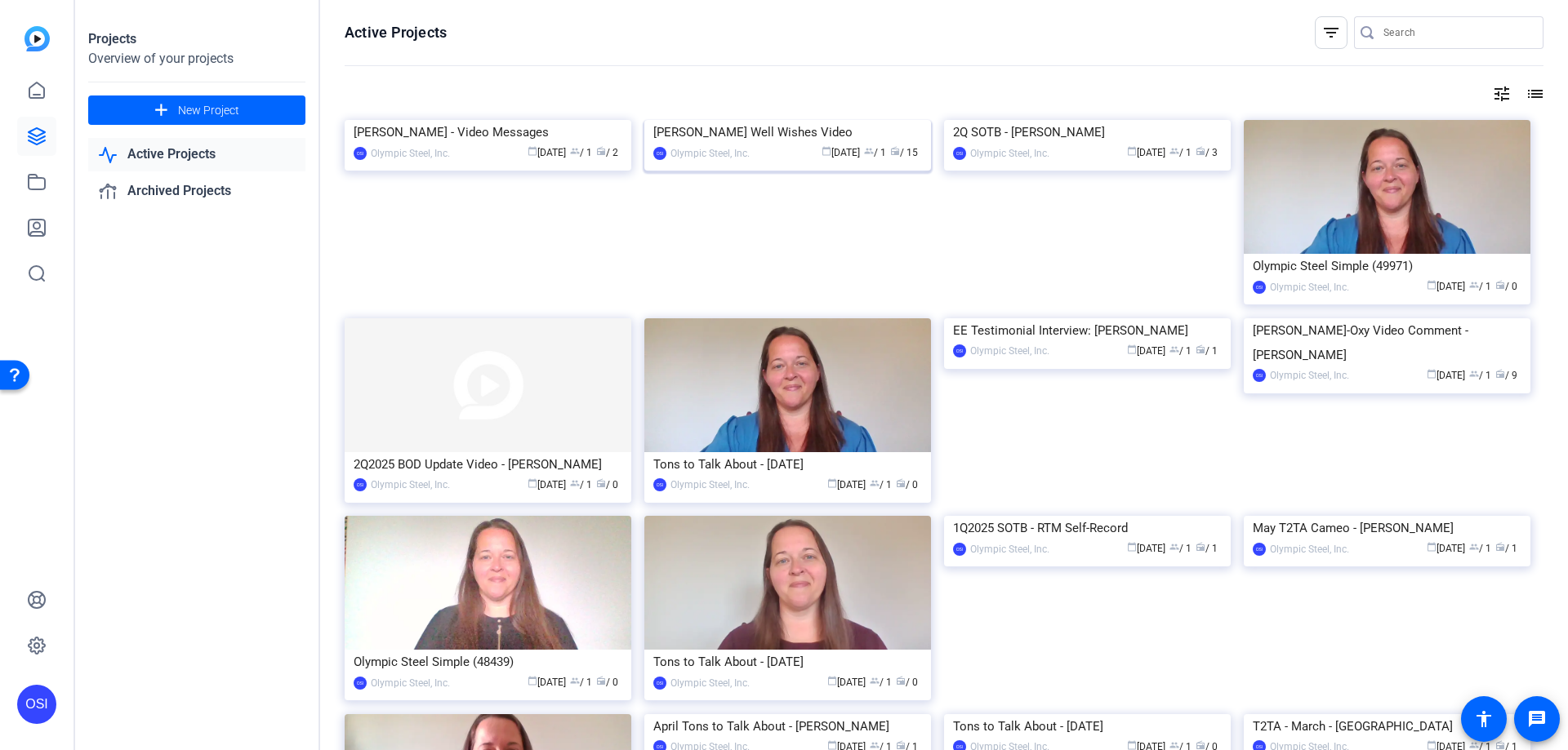
click at [773, 144] on div "[PERSON_NAME] Well Wishes Video" at bounding box center [787, 132] width 268 height 24
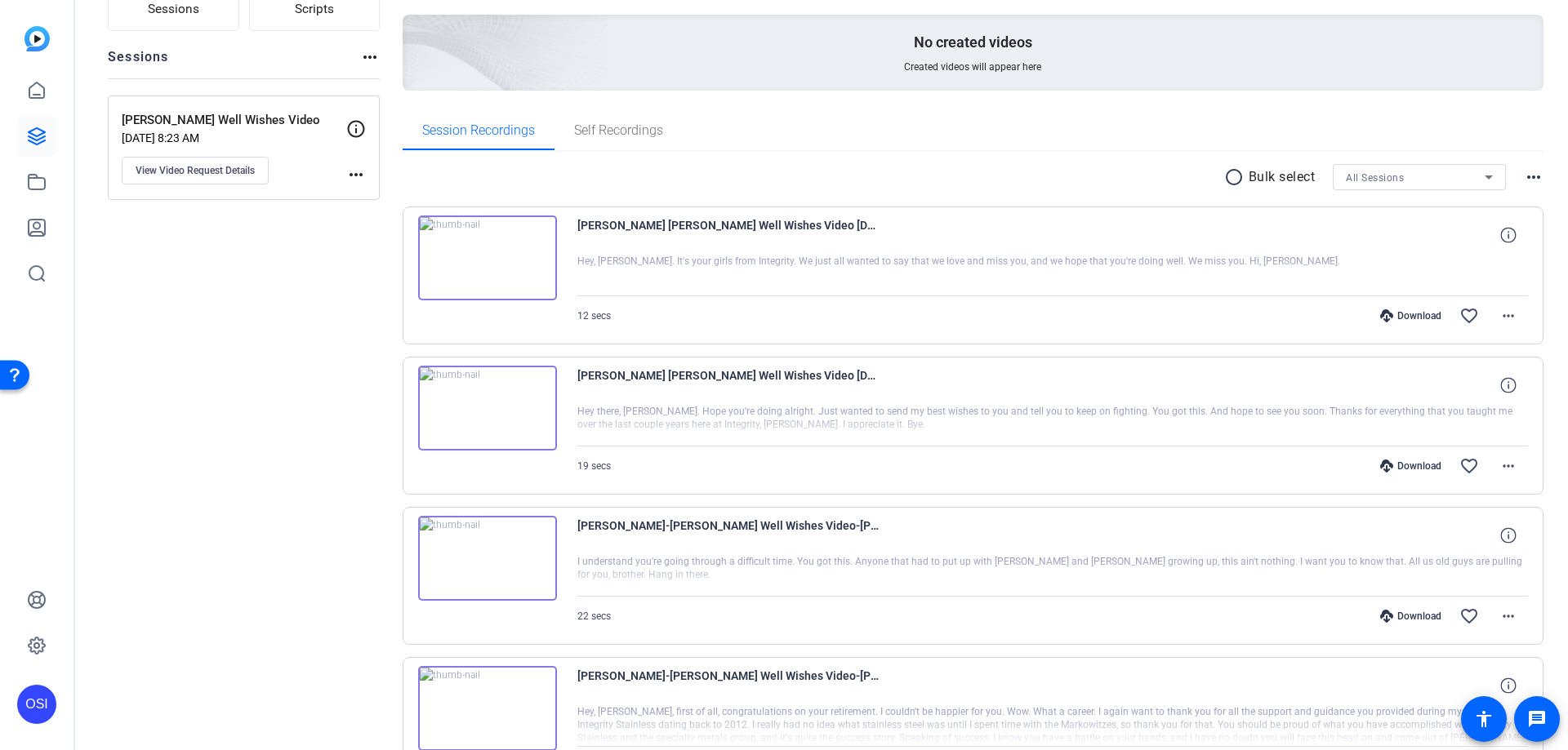
scroll to position [163, 0]
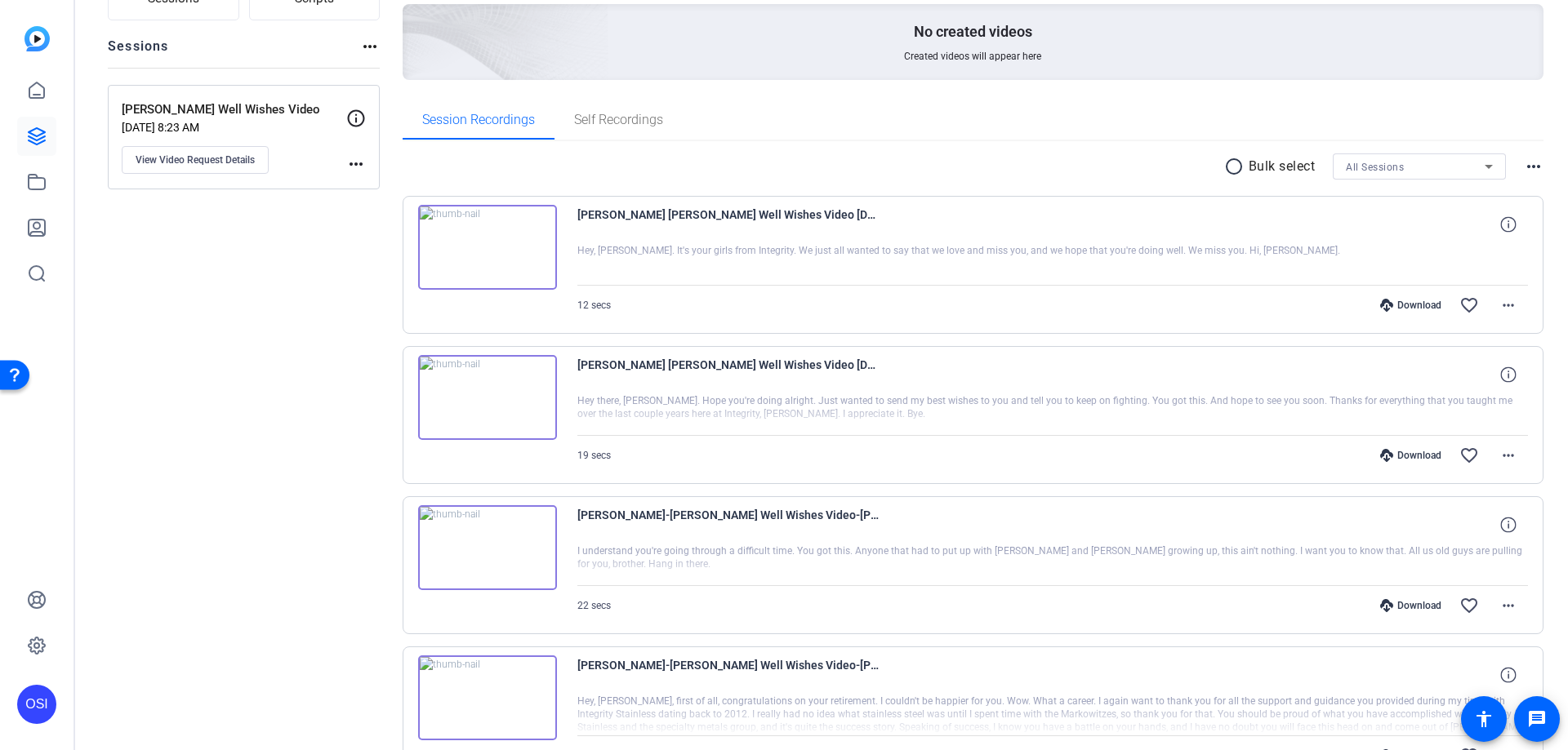
click at [484, 243] on img at bounding box center [487, 247] width 139 height 85
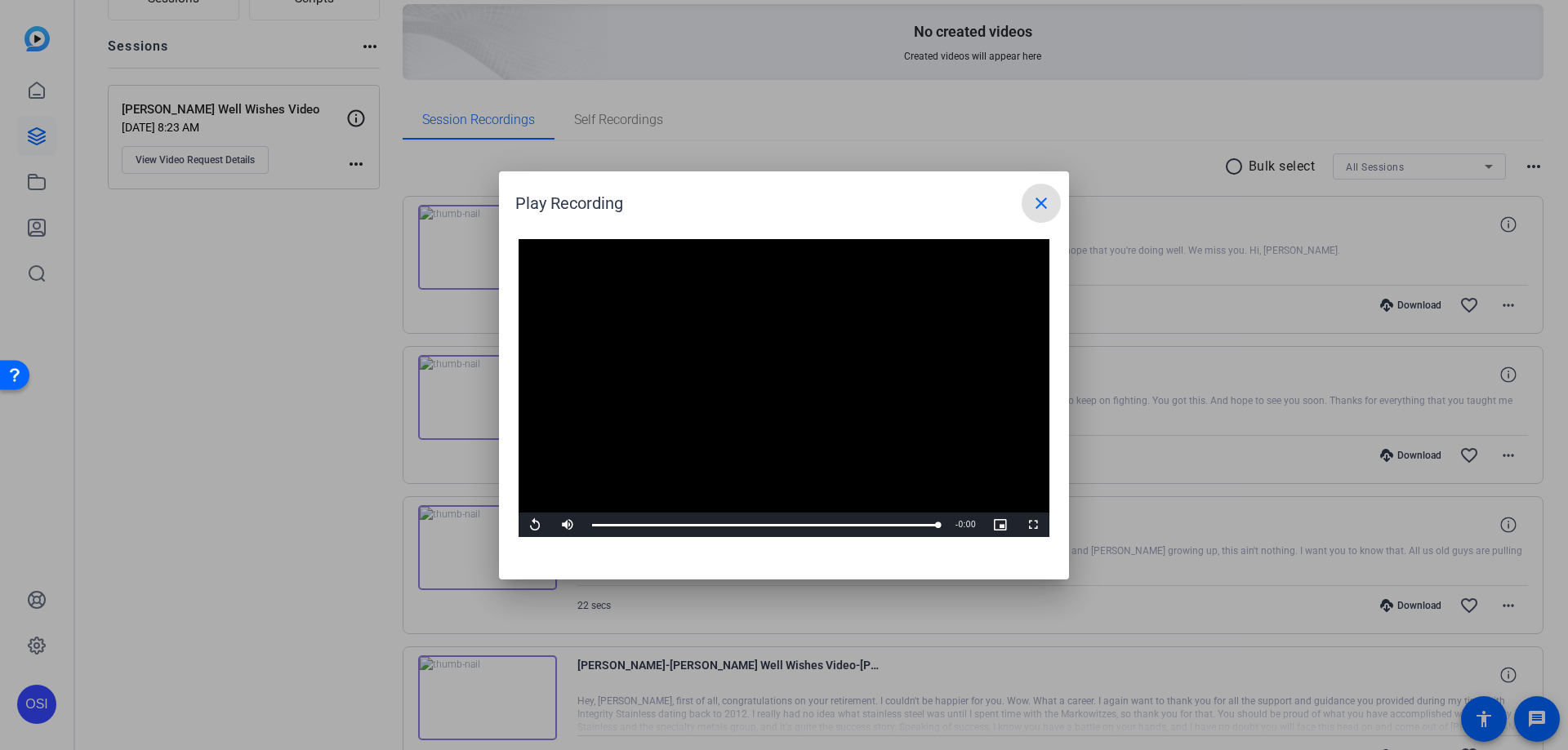
click at [1036, 208] on mat-icon "close" at bounding box center [1041, 203] width 20 height 20
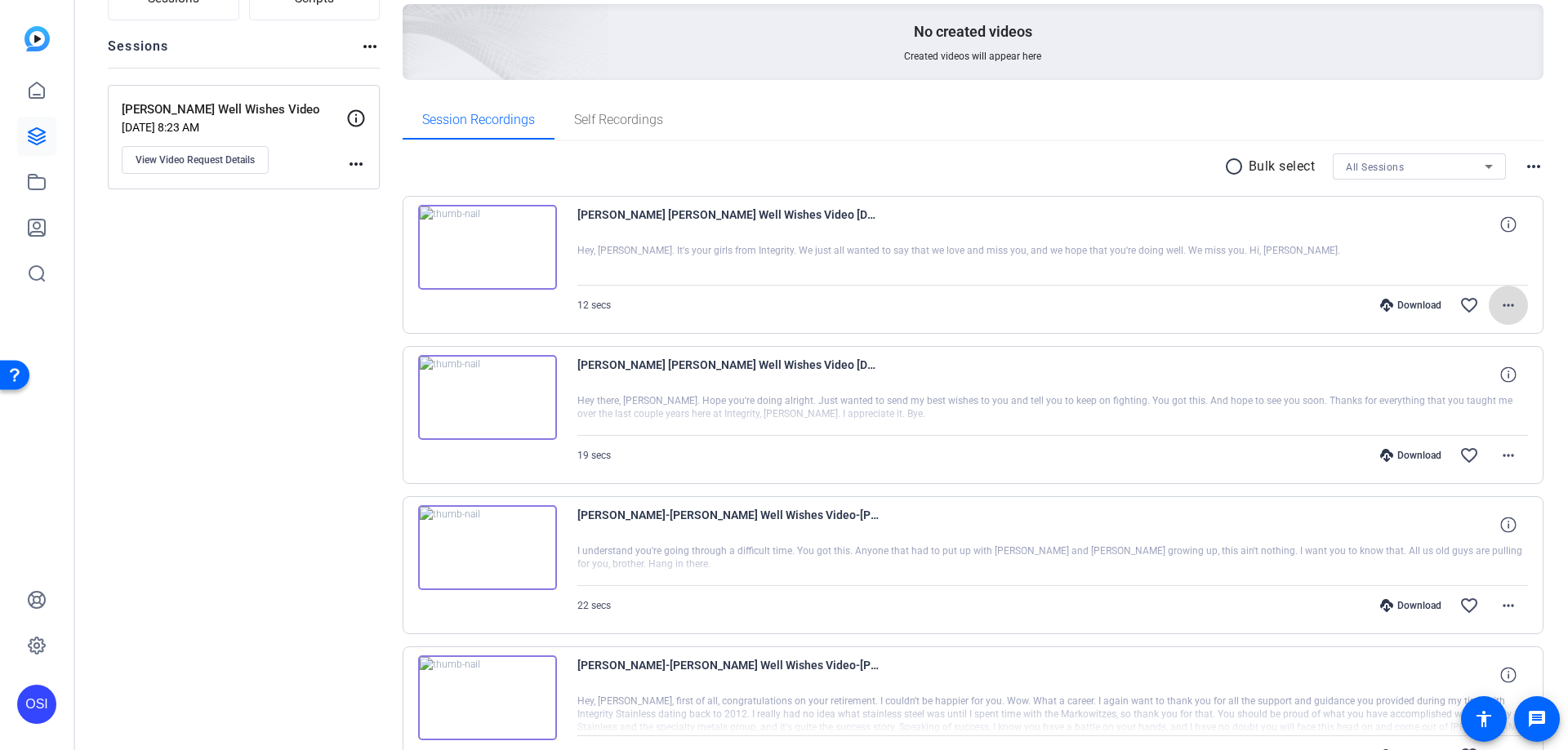
click at [1503, 303] on mat-icon "more_horiz" at bounding box center [1507, 305] width 20 height 20
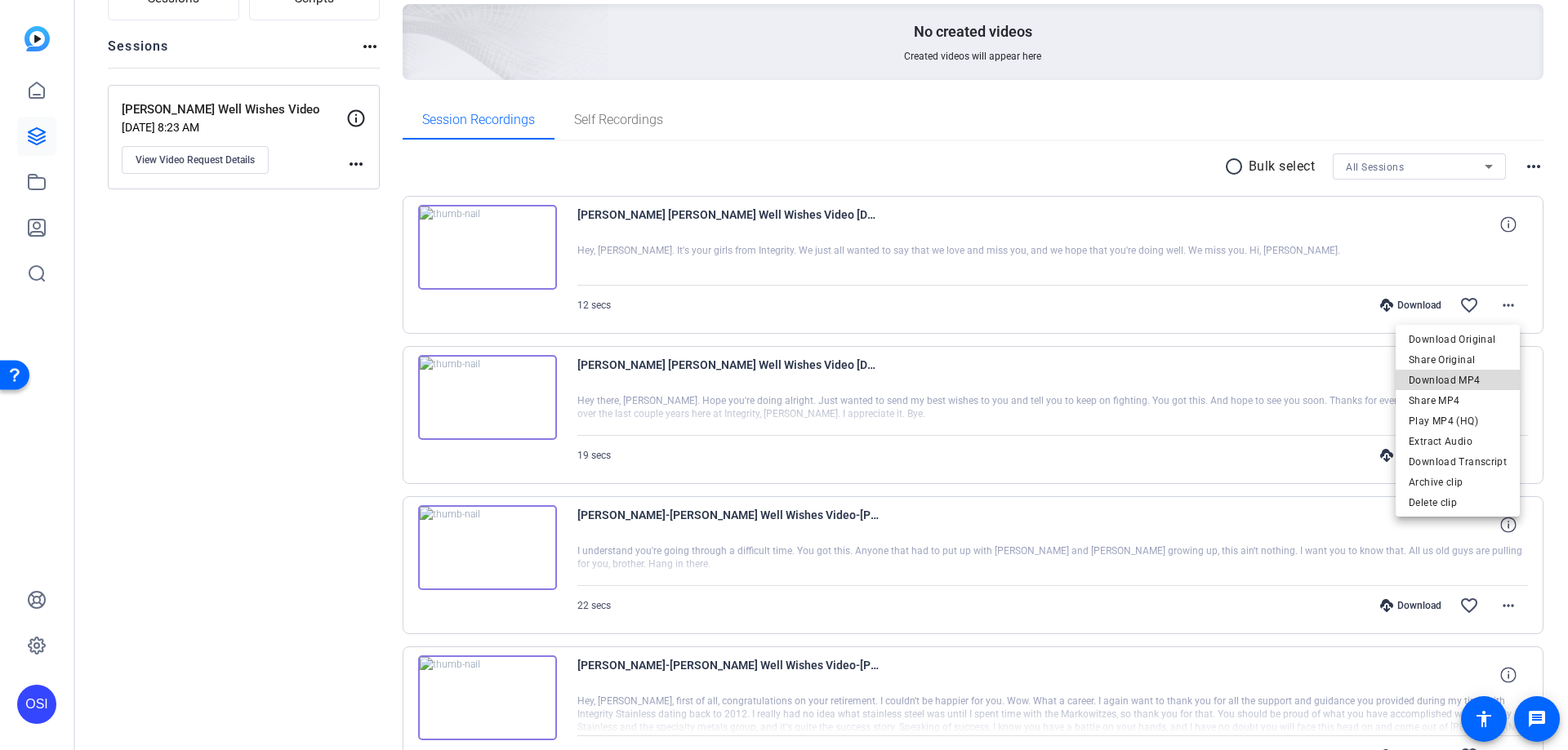
click at [1472, 379] on span "Download MP4" at bounding box center [1457, 380] width 98 height 20
click at [1498, 454] on mat-icon "more_horiz" at bounding box center [1507, 456] width 20 height 20
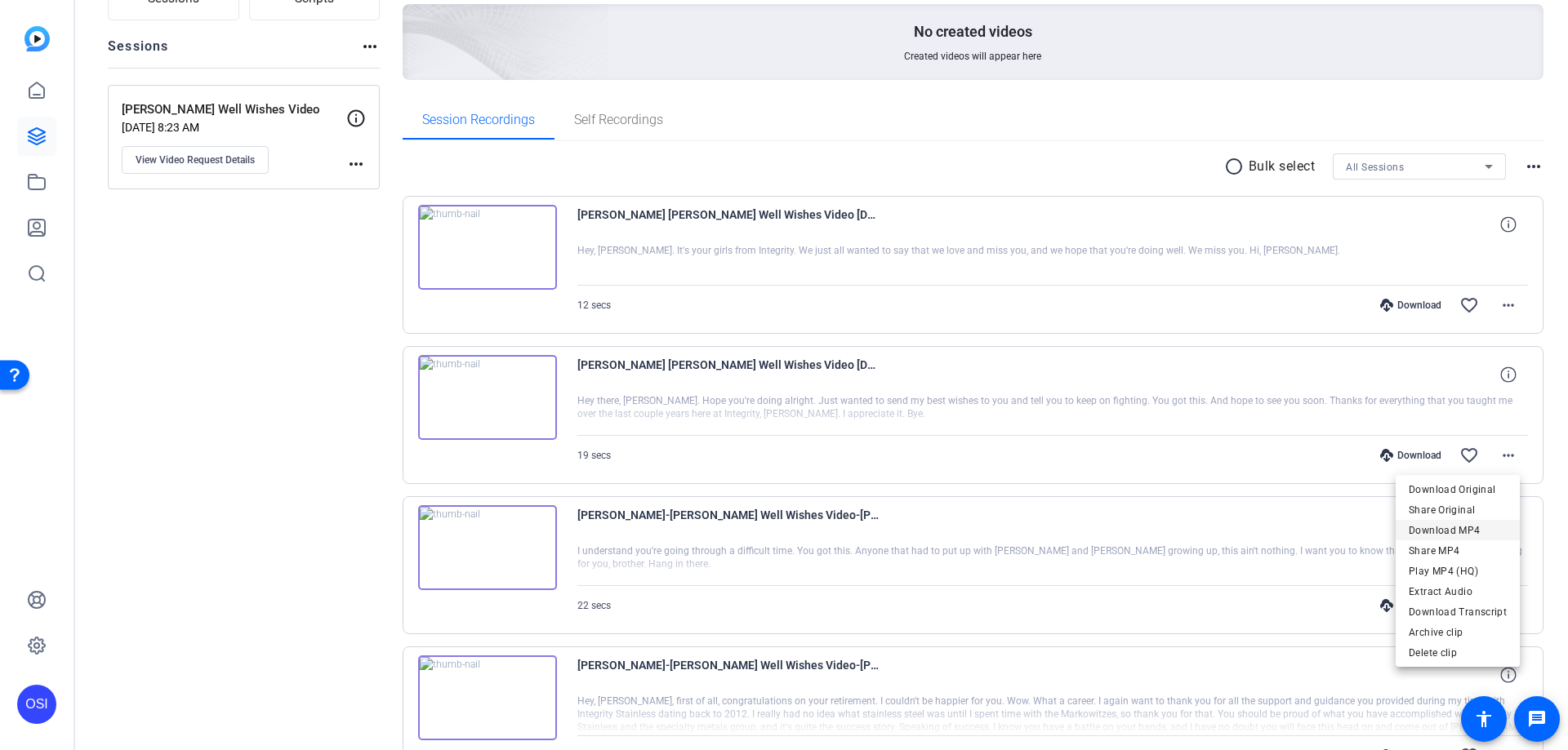
click at [1452, 529] on span "Download MP4" at bounding box center [1457, 530] width 98 height 20
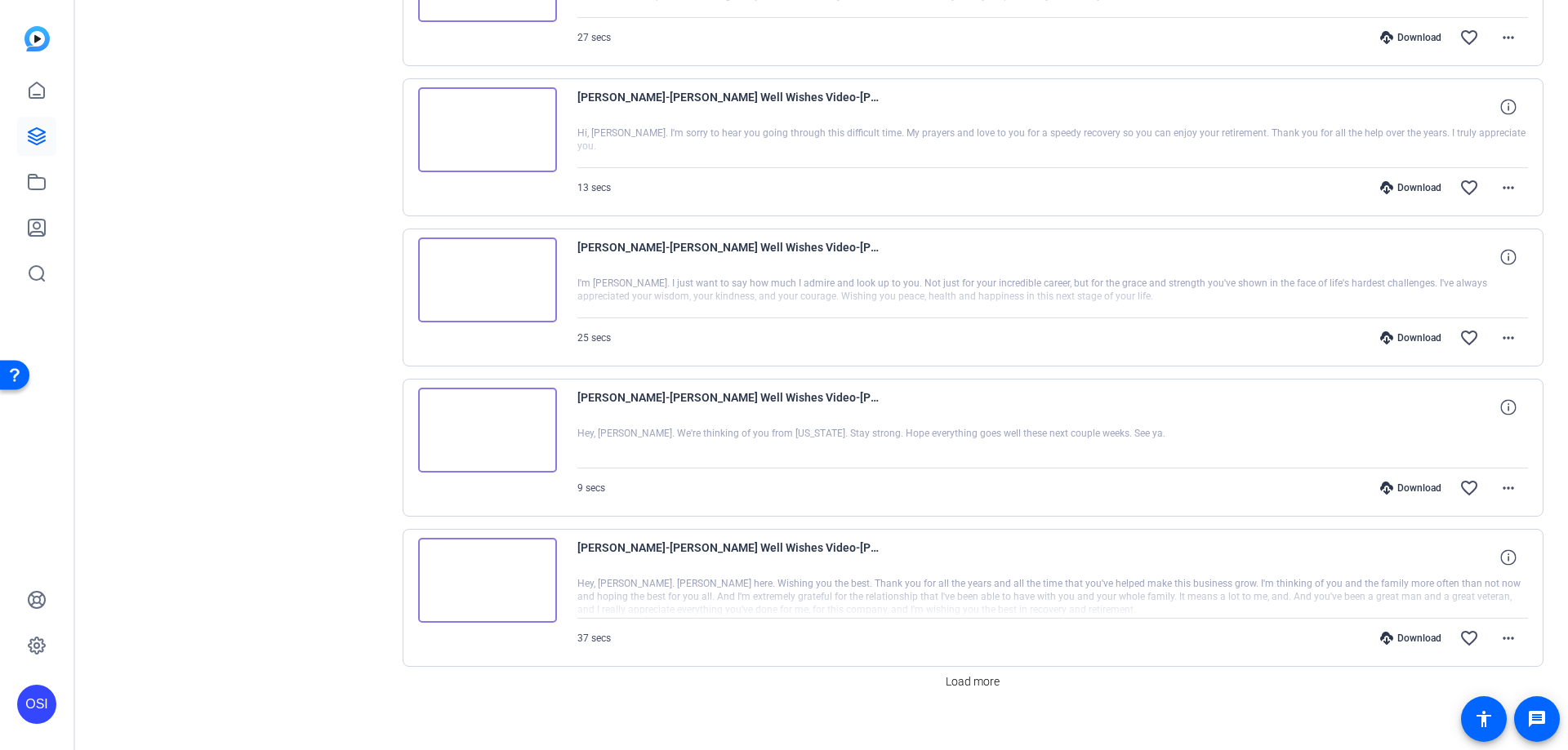
scroll to position [1201, 0]
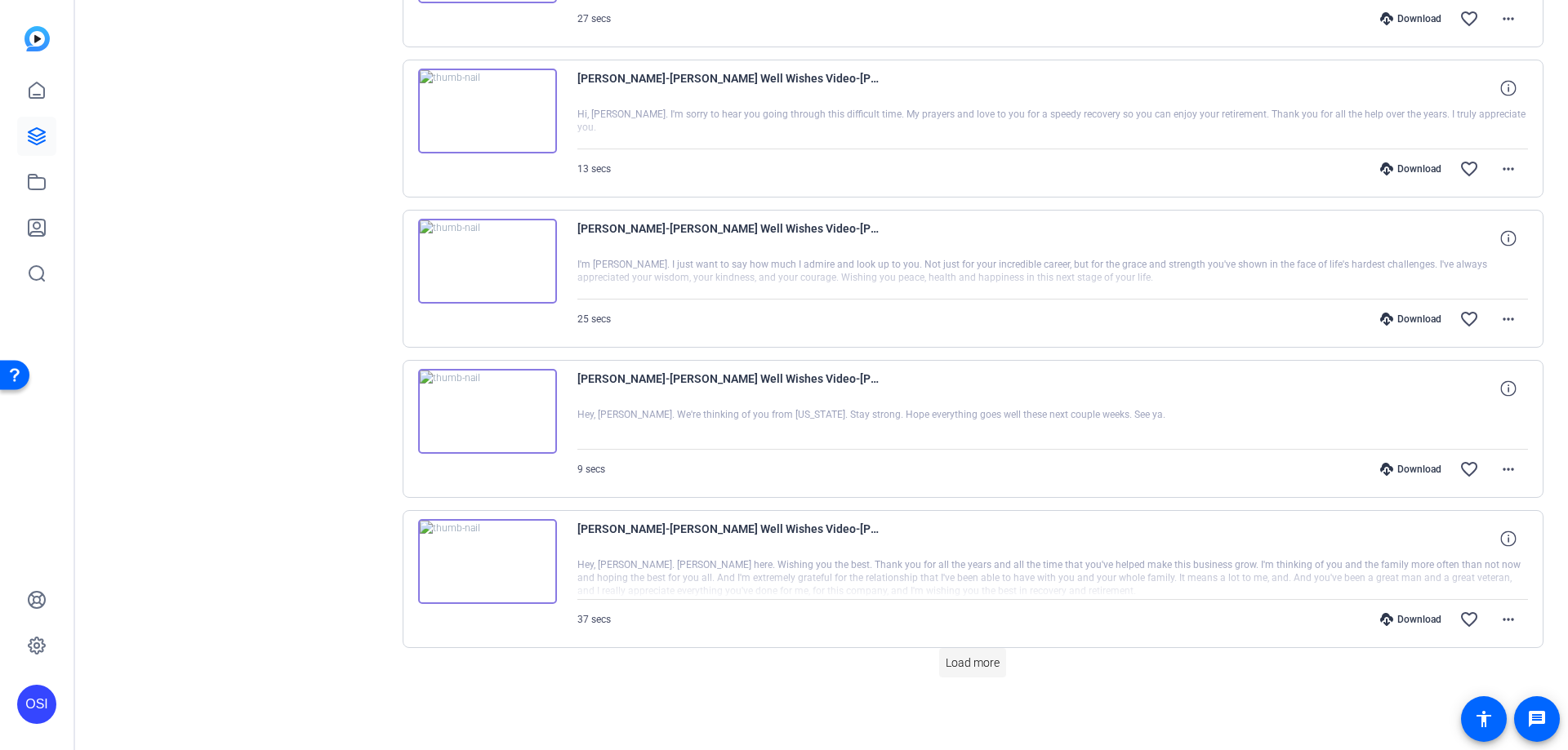
click at [948, 661] on span "Load more" at bounding box center [973, 663] width 54 height 17
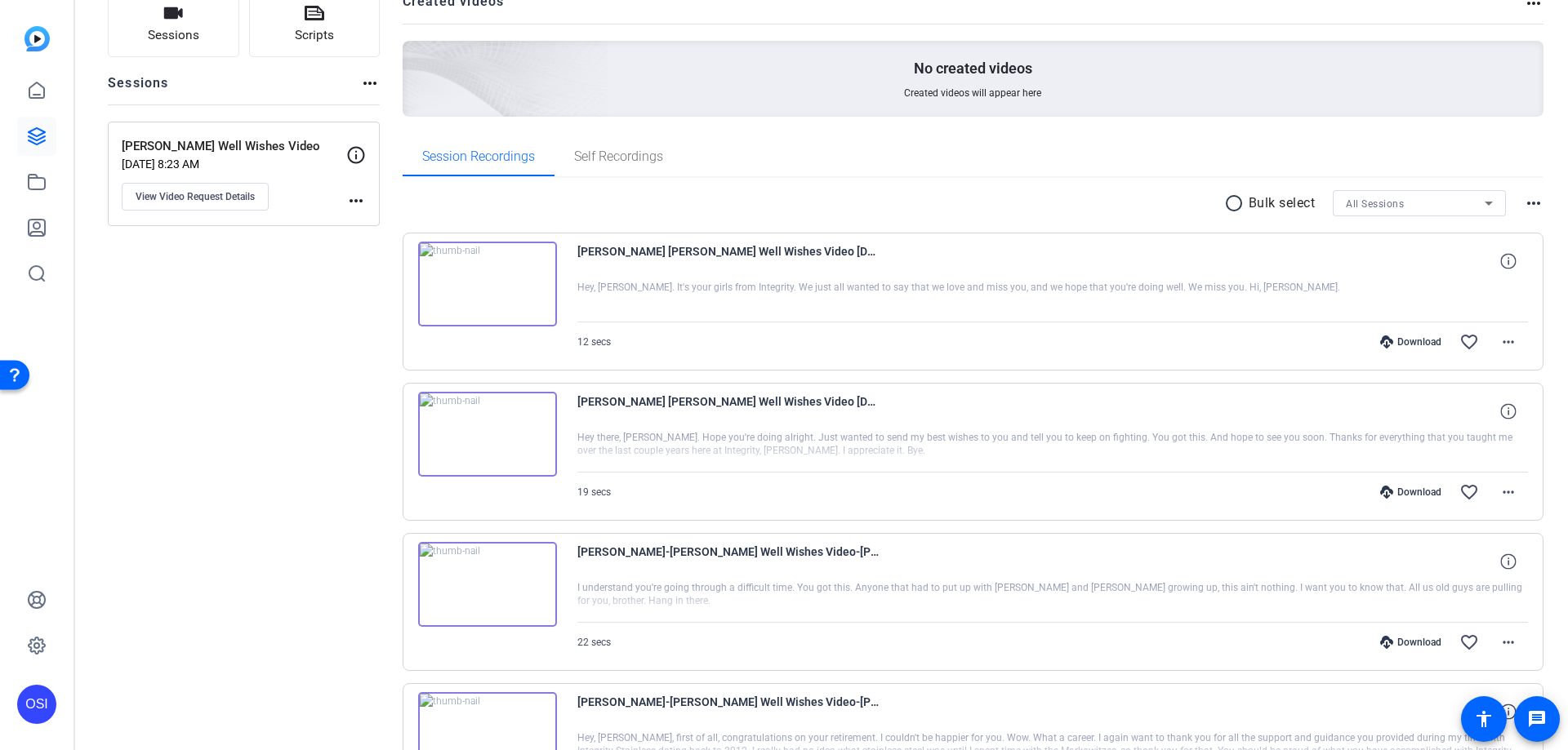
scroll to position [0, 0]
